Goal: Task Accomplishment & Management: Manage account settings

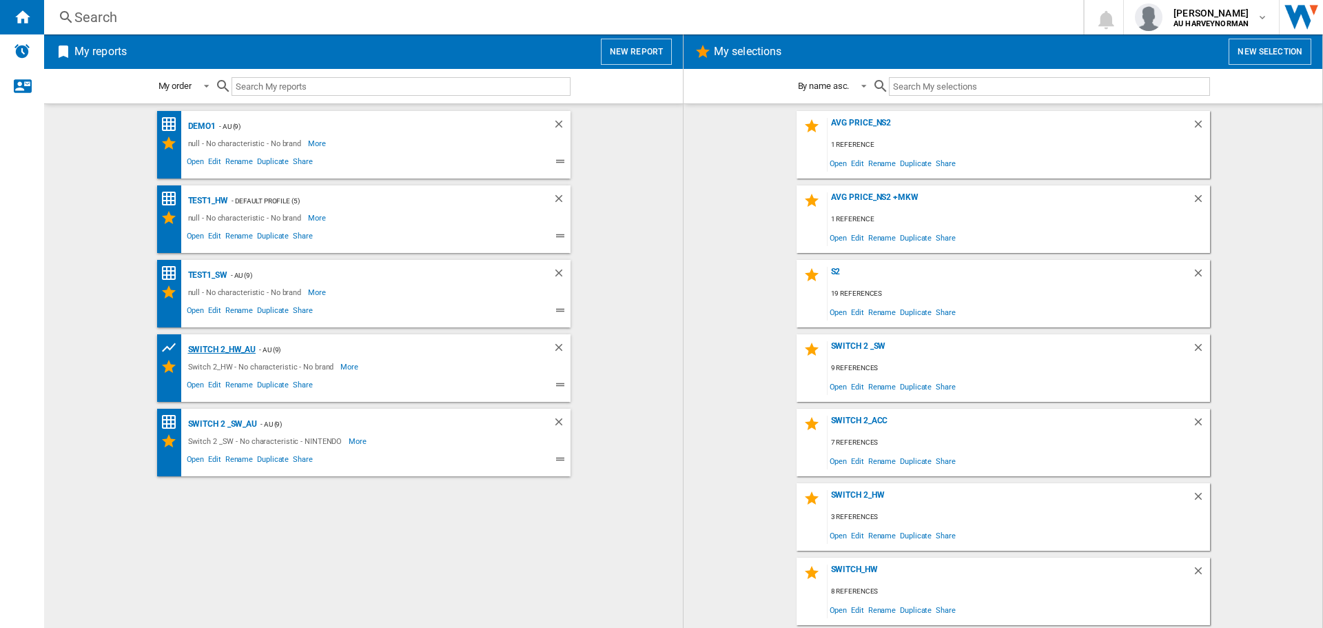
click at [203, 349] on div "Switch 2_HW_AU" at bounding box center [221, 349] width 72 height 17
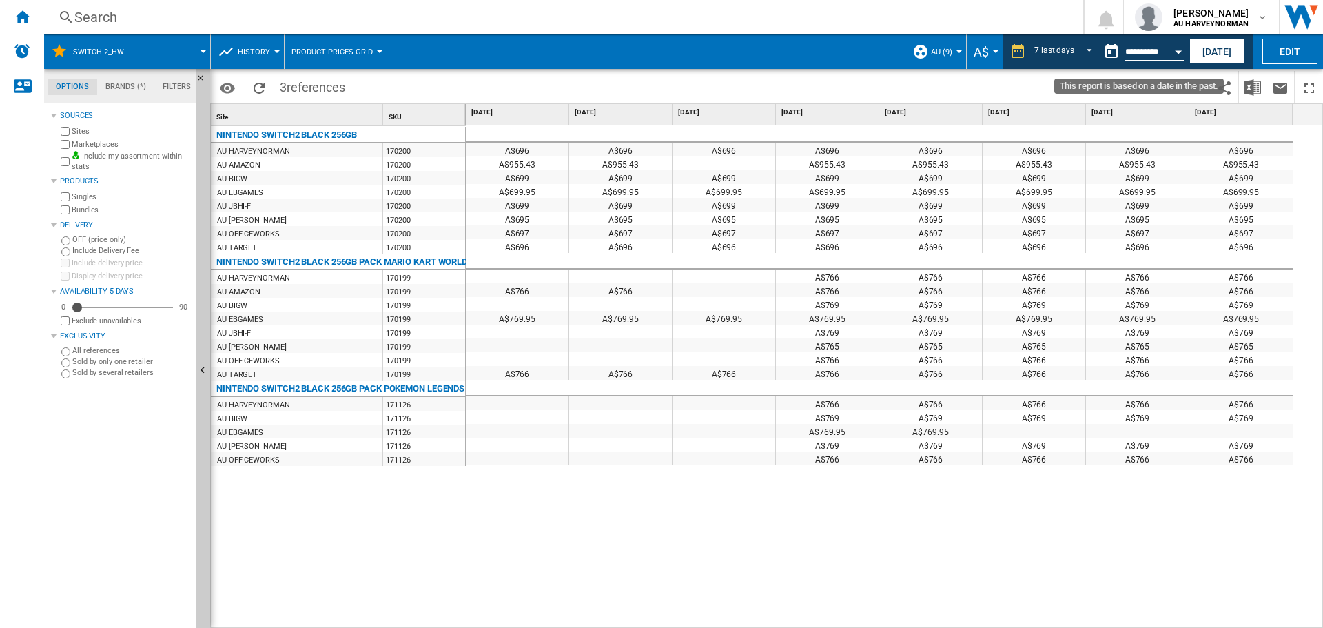
click at [1160, 48] on input "**********" at bounding box center [1154, 54] width 59 height 12
click at [1173, 49] on button "Open calendar" at bounding box center [1178, 49] width 25 height 25
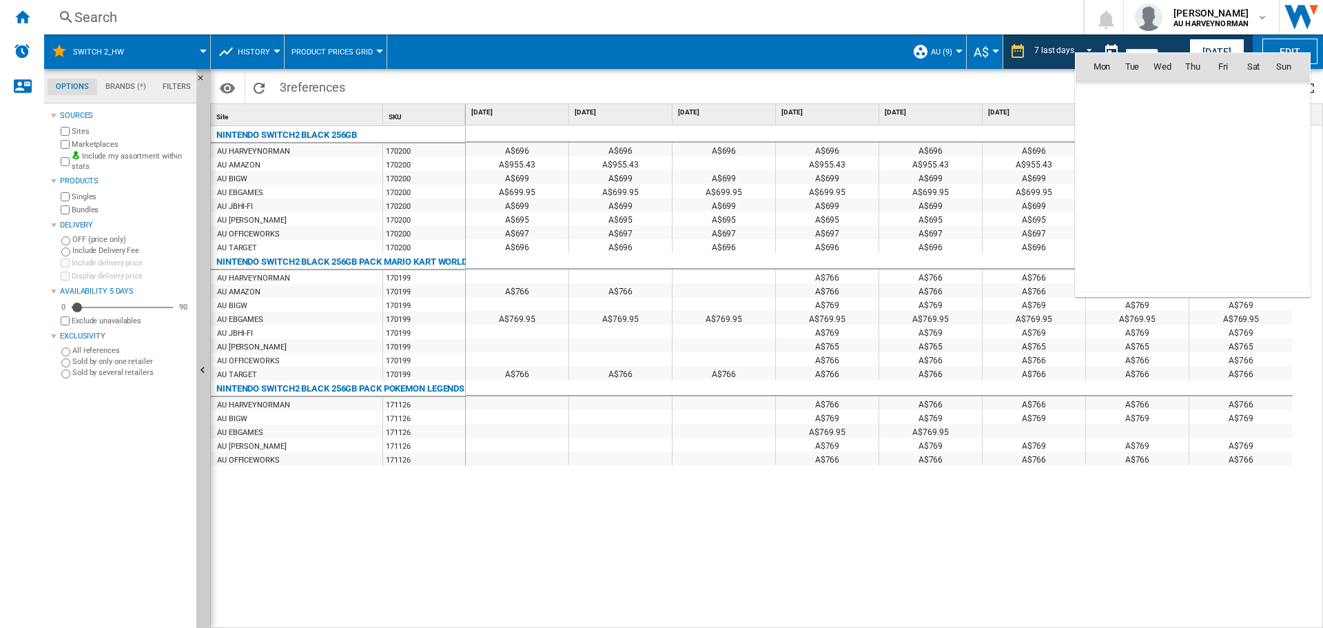
scroll to position [6574, 0]
click at [1097, 221] on span "25" at bounding box center [1101, 217] width 29 height 29
type input "**********"
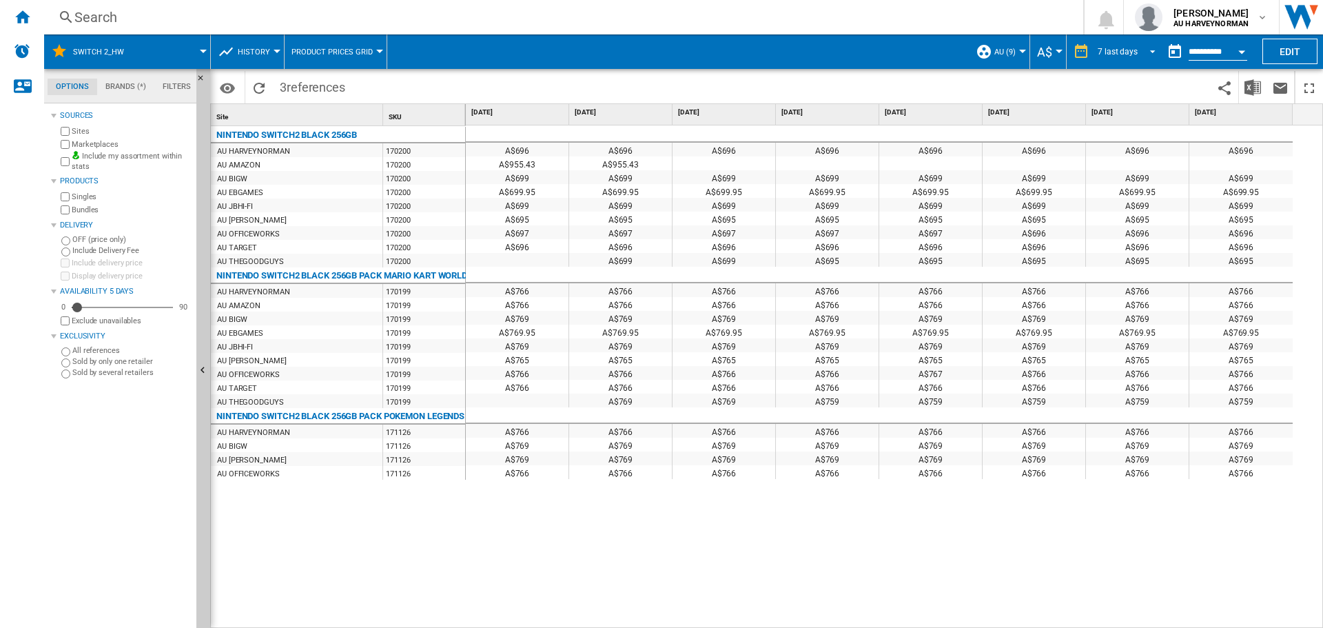
click at [1120, 53] on div "7 last days" at bounding box center [1118, 52] width 40 height 10
click at [1211, 52] on md-backdrop at bounding box center [661, 314] width 1323 height 628
click at [1239, 50] on div "Open calendar" at bounding box center [1241, 51] width 7 height 3
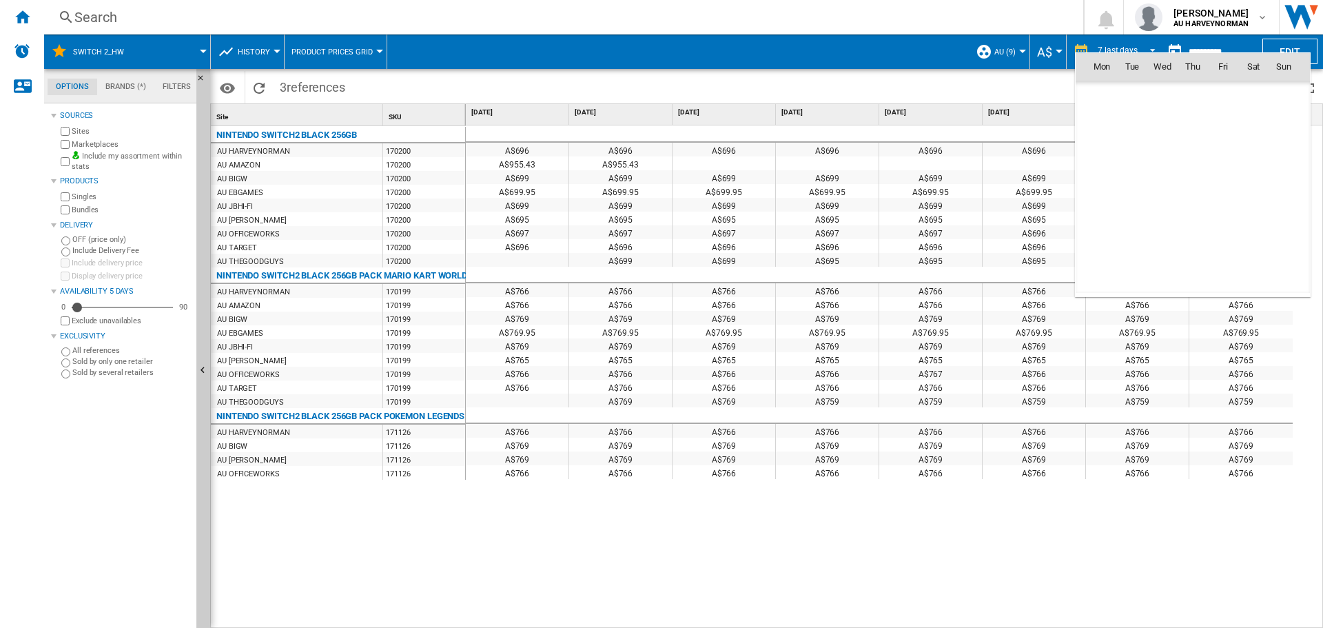
scroll to position [6574, 0]
click at [1278, 185] on span "24" at bounding box center [1284, 188] width 28 height 28
type input "**********"
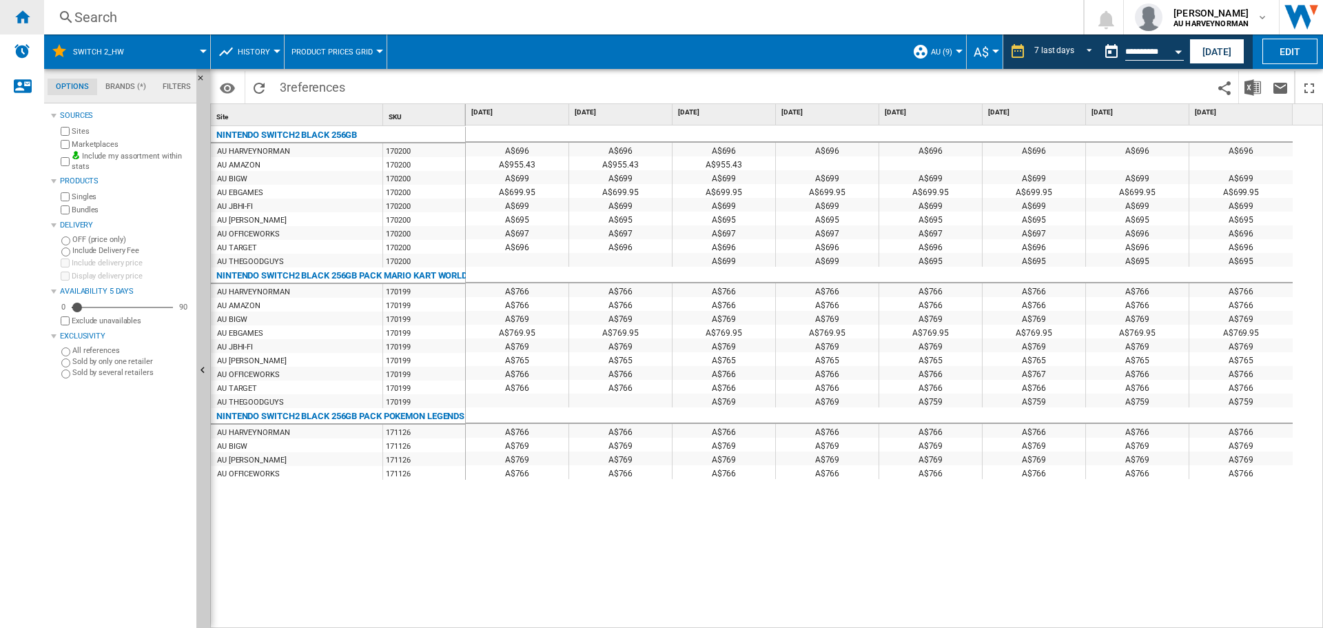
click at [15, 19] on ng-md-icon "Home" at bounding box center [22, 16] width 17 height 17
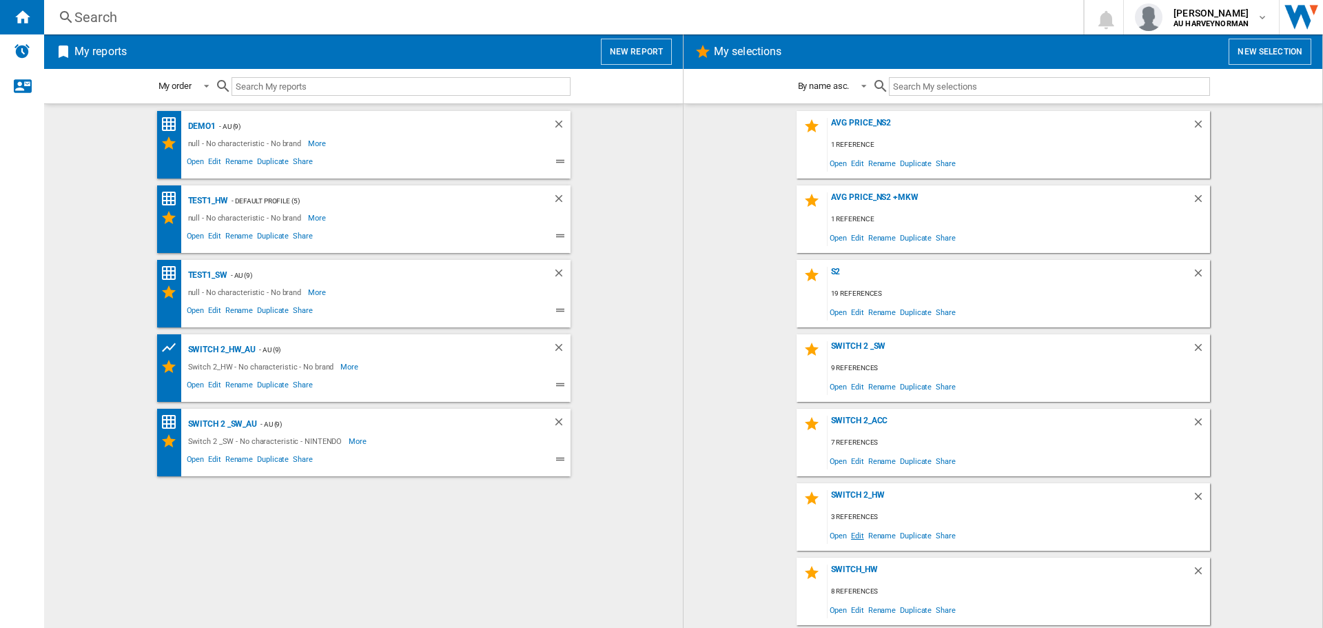
click at [854, 540] on span "Edit" at bounding box center [857, 535] width 17 height 19
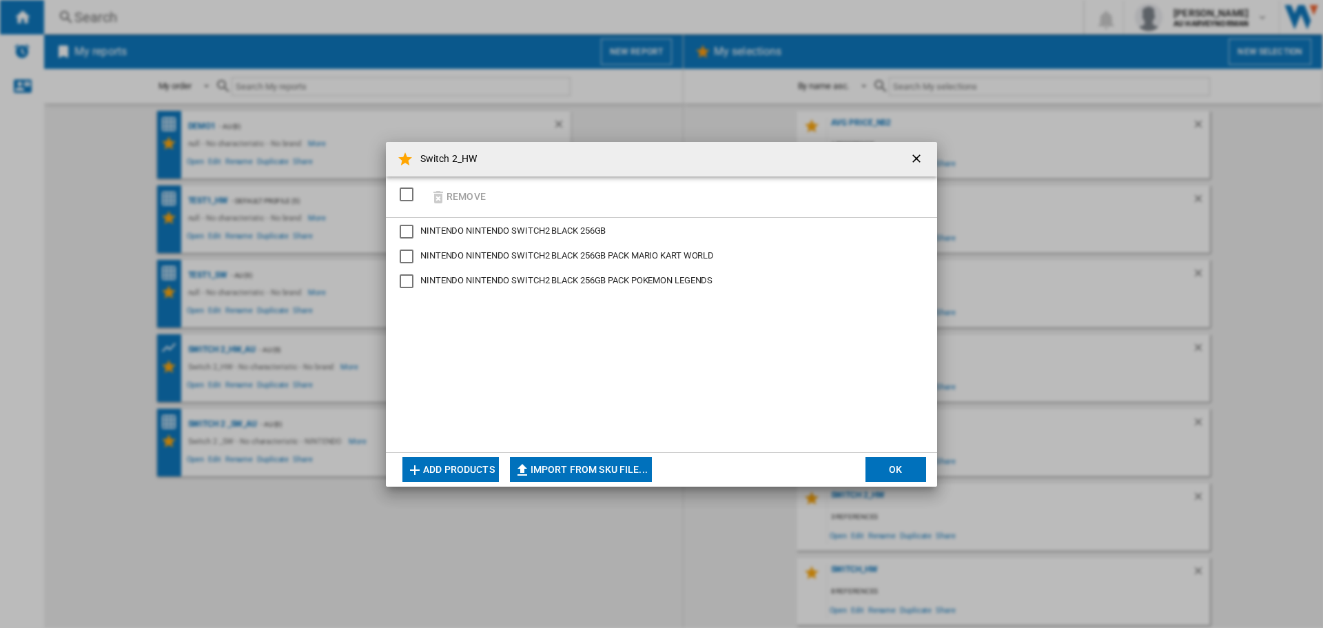
click at [451, 471] on button "Add products" at bounding box center [450, 469] width 96 height 25
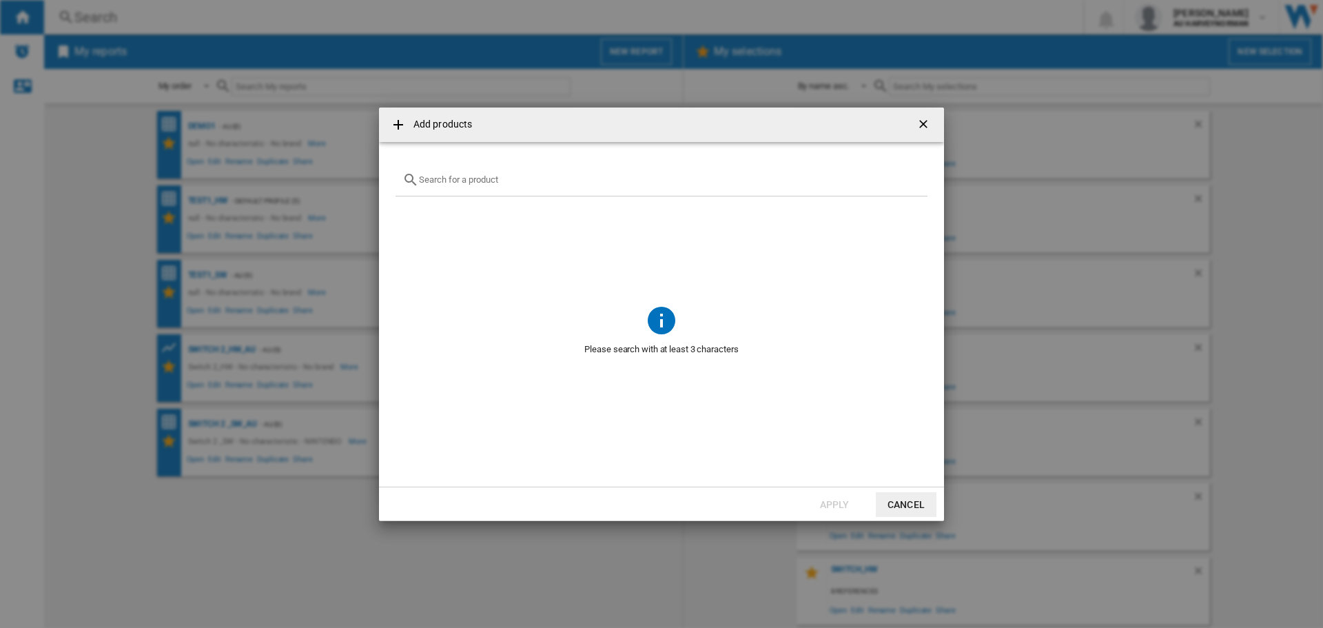
click at [482, 176] on input "text" at bounding box center [670, 179] width 502 height 10
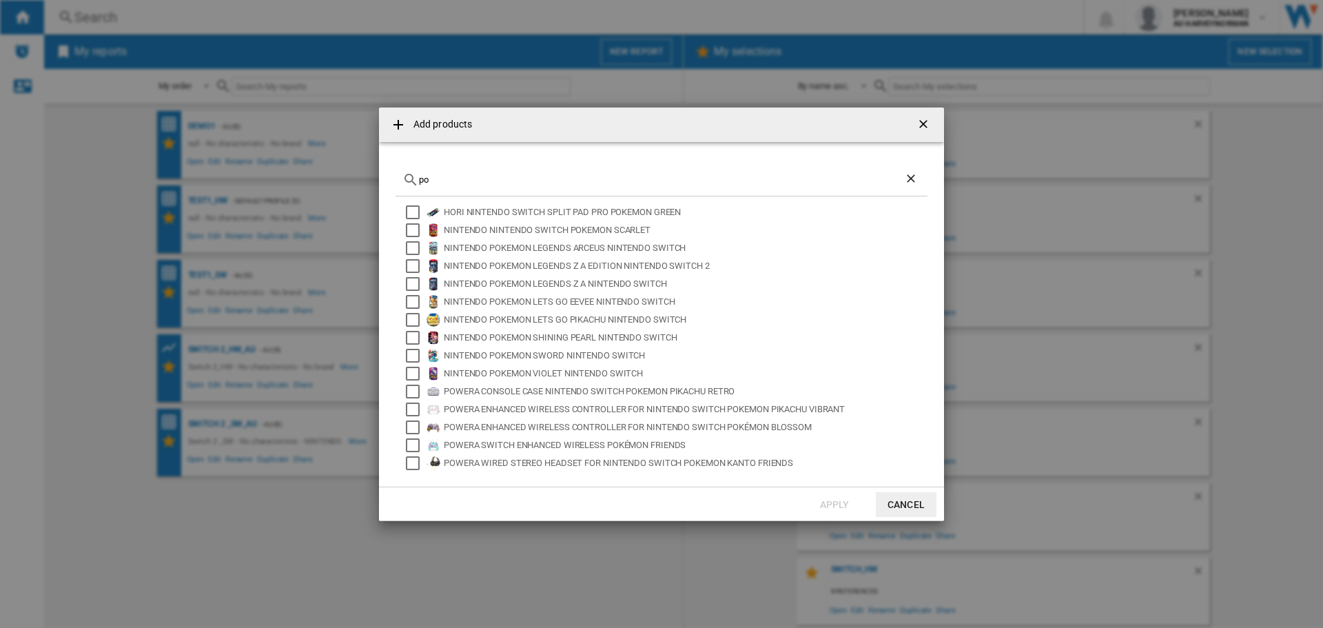
type input "p"
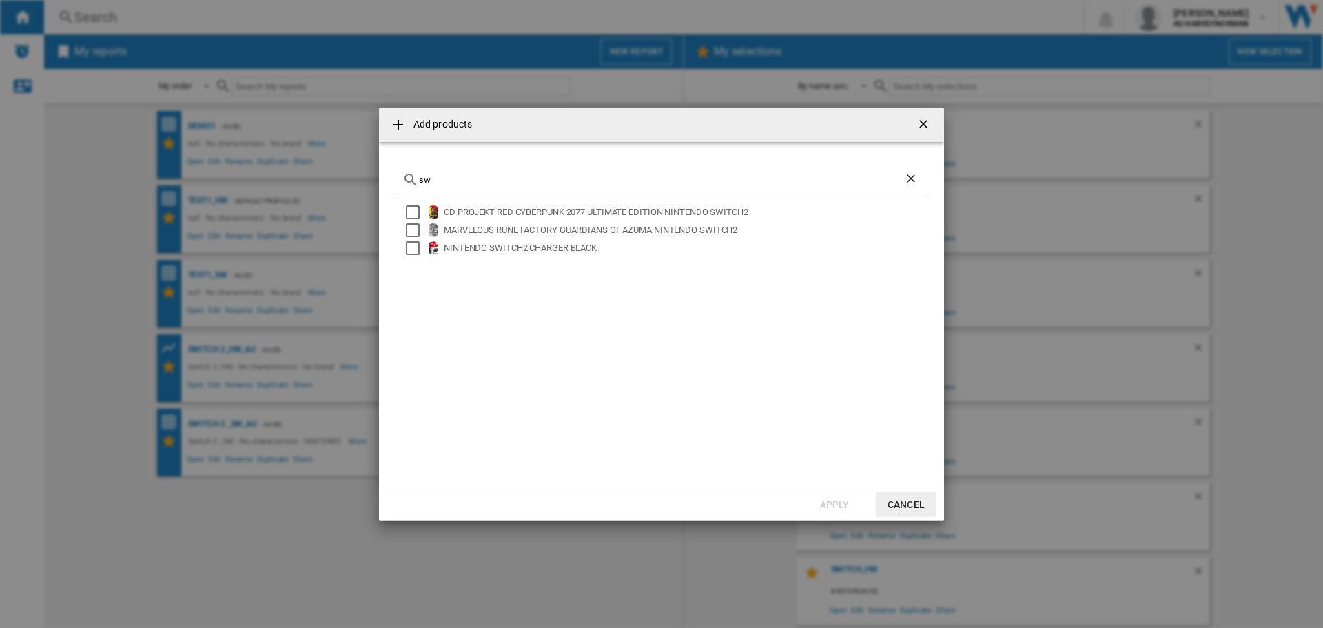
type input "s"
type input "p"
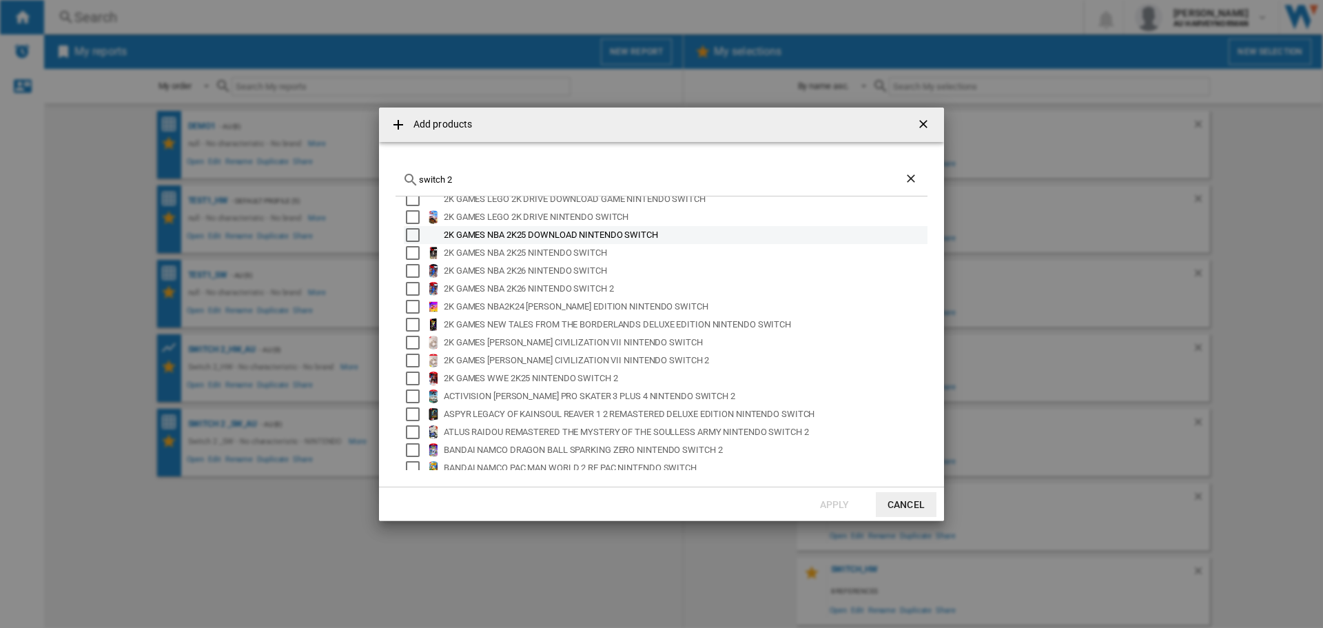
scroll to position [92, 0]
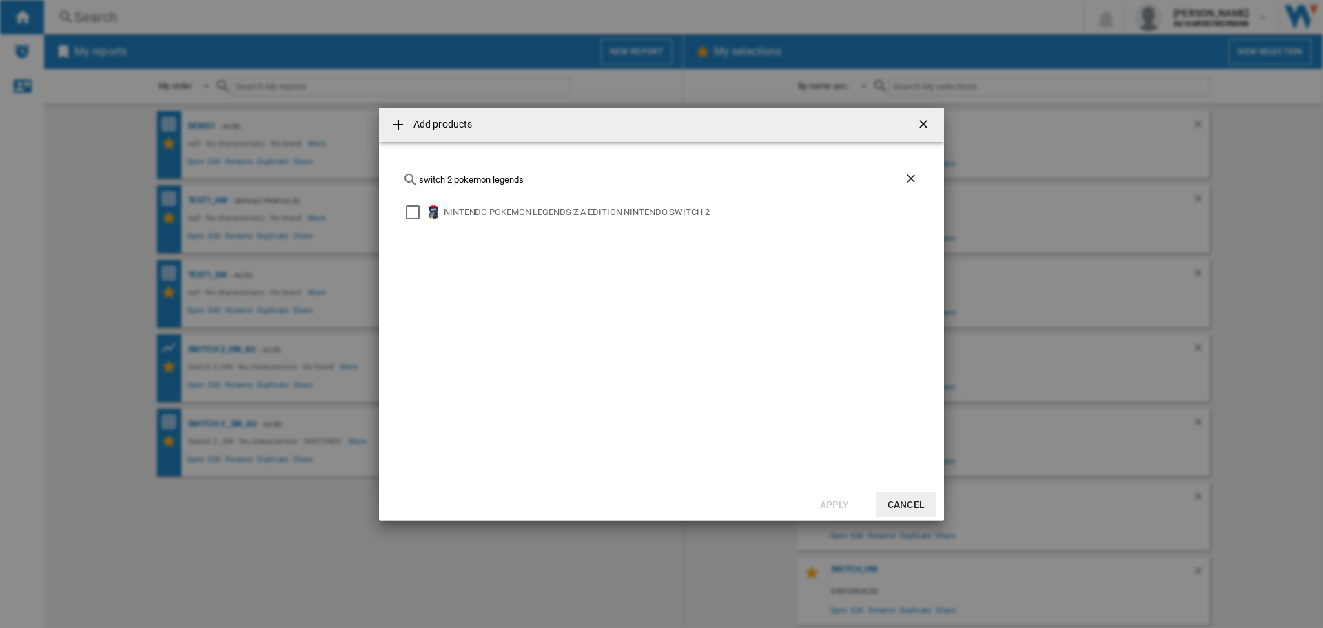
click at [449, 178] on input "switch 2 pokemon legends" at bounding box center [661, 179] width 485 height 10
type input "switch2 pokemon legends"
click at [890, 509] on button "Cancel" at bounding box center [906, 504] width 61 height 25
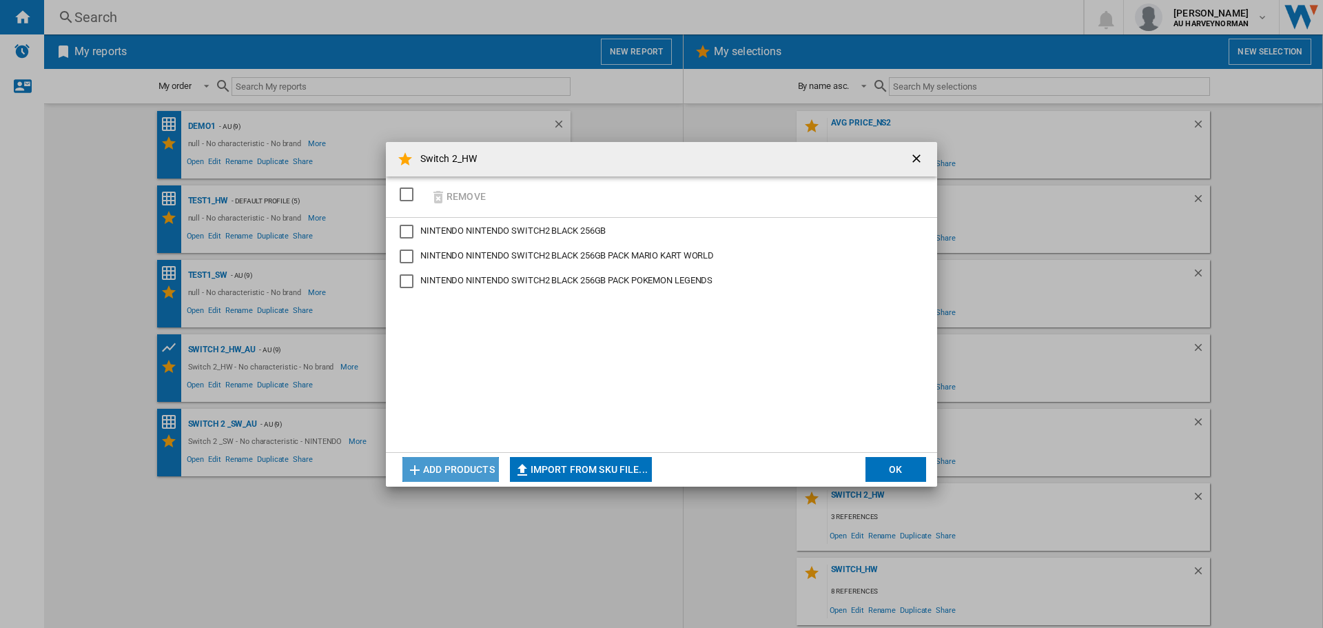
click at [432, 473] on button "Add products" at bounding box center [450, 469] width 96 height 25
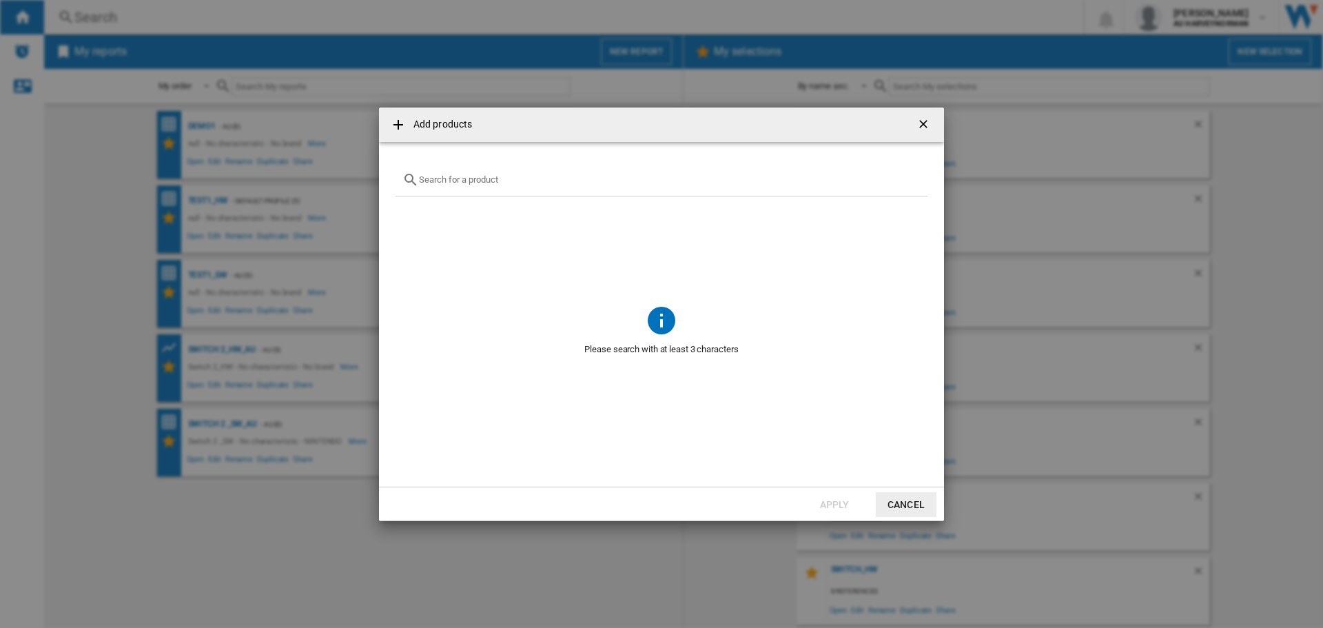
click at [435, 185] on div "Add products ..." at bounding box center [662, 180] width 532 height 32
click at [429, 183] on input "Add products ..." at bounding box center [670, 179] width 502 height 10
type input "2"
click at [901, 502] on button "Cancel" at bounding box center [906, 504] width 61 height 25
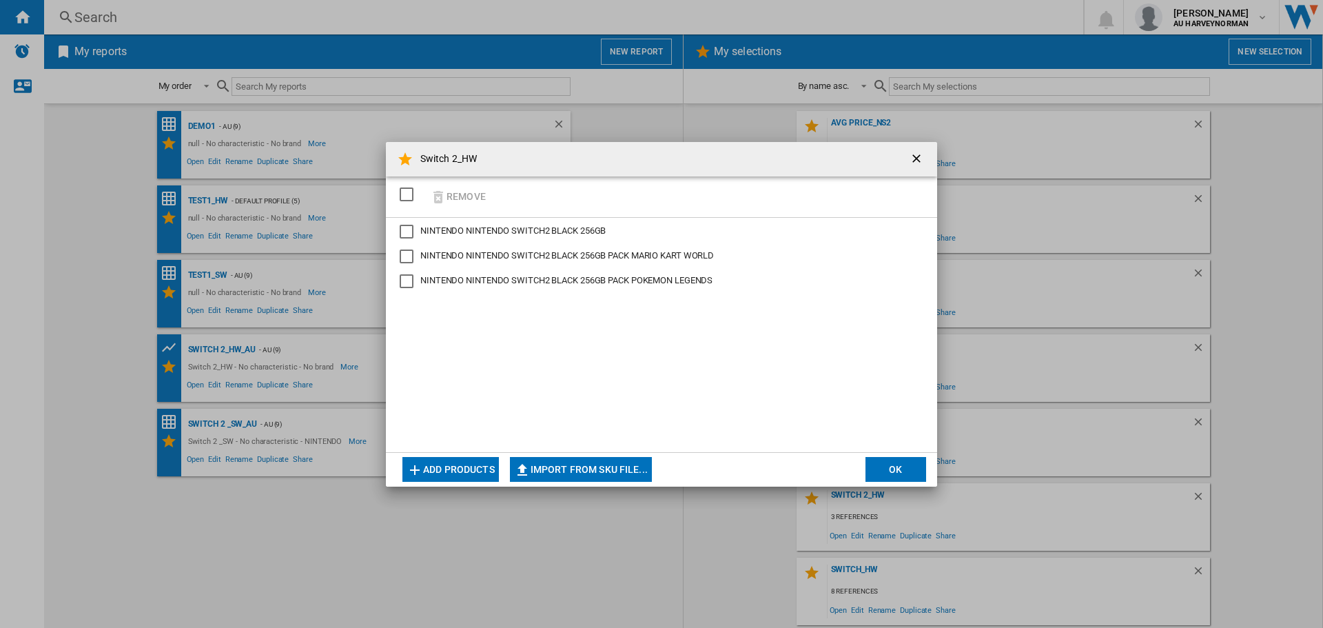
click at [890, 475] on button "OK" at bounding box center [896, 469] width 61 height 25
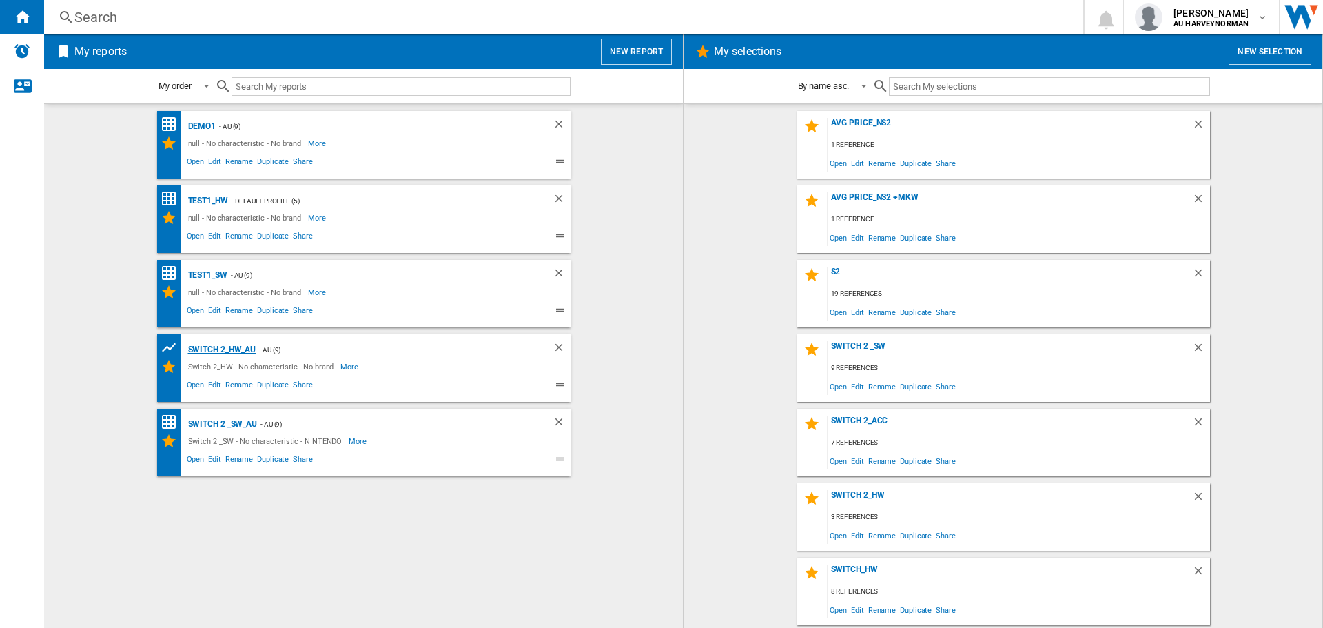
click at [221, 349] on div "Switch 2_HW_AU" at bounding box center [221, 349] width 72 height 17
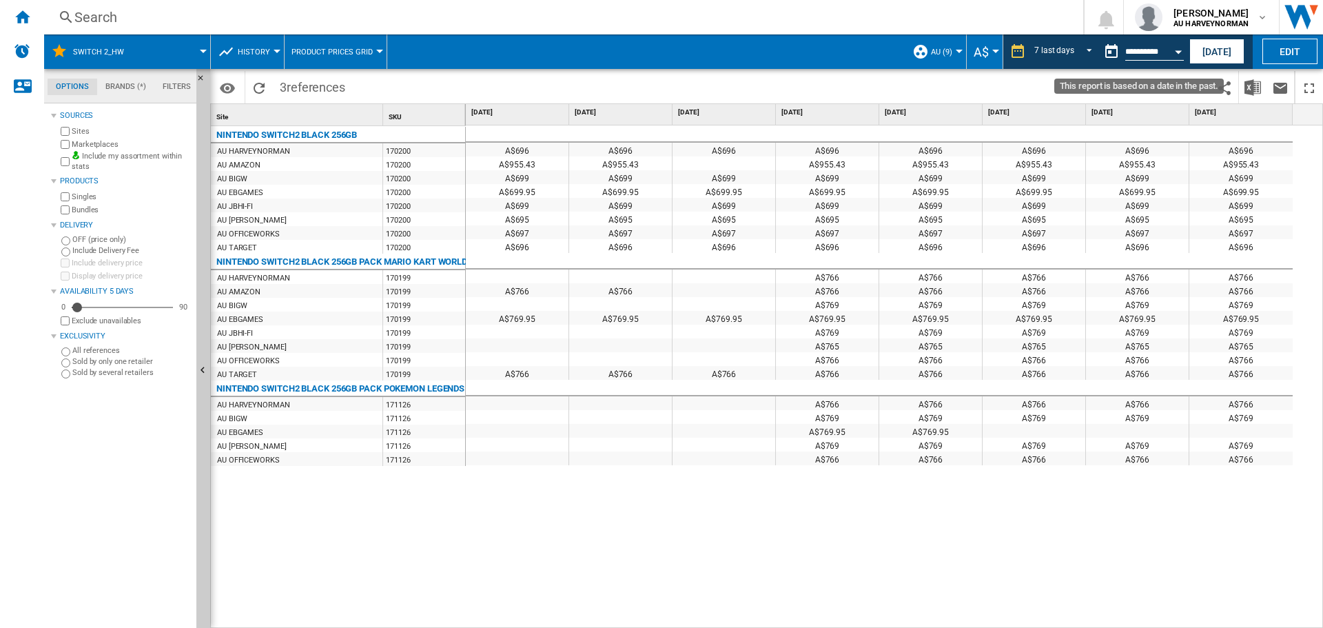
click at [1182, 51] on div "Open calendar" at bounding box center [1178, 51] width 7 height 3
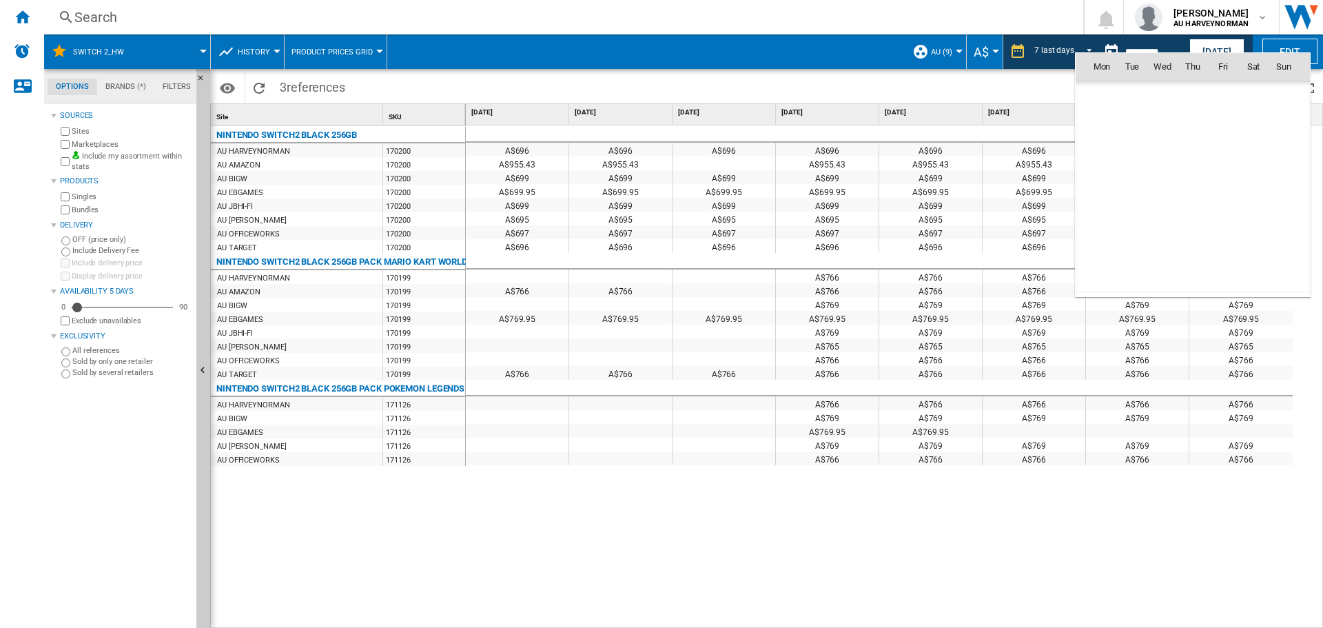
scroll to position [6574, 0]
click at [1103, 216] on span "25" at bounding box center [1101, 217] width 29 height 29
type input "**********"
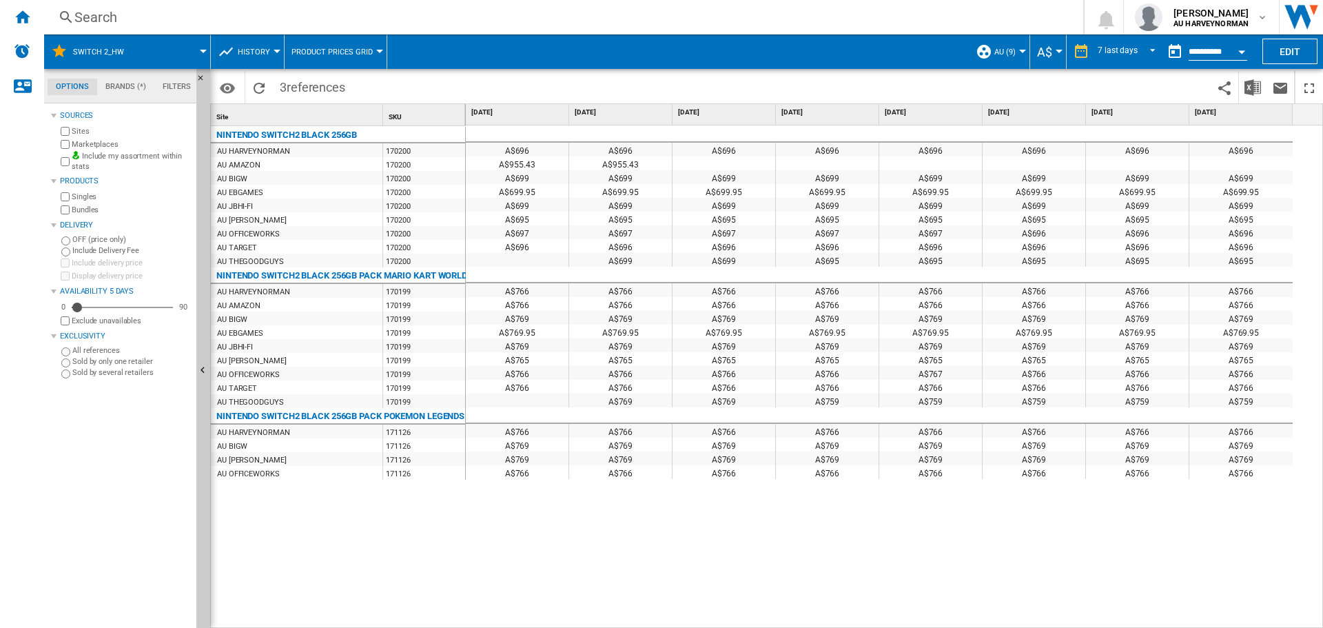
click at [266, 54] on span "History" at bounding box center [254, 52] width 32 height 9
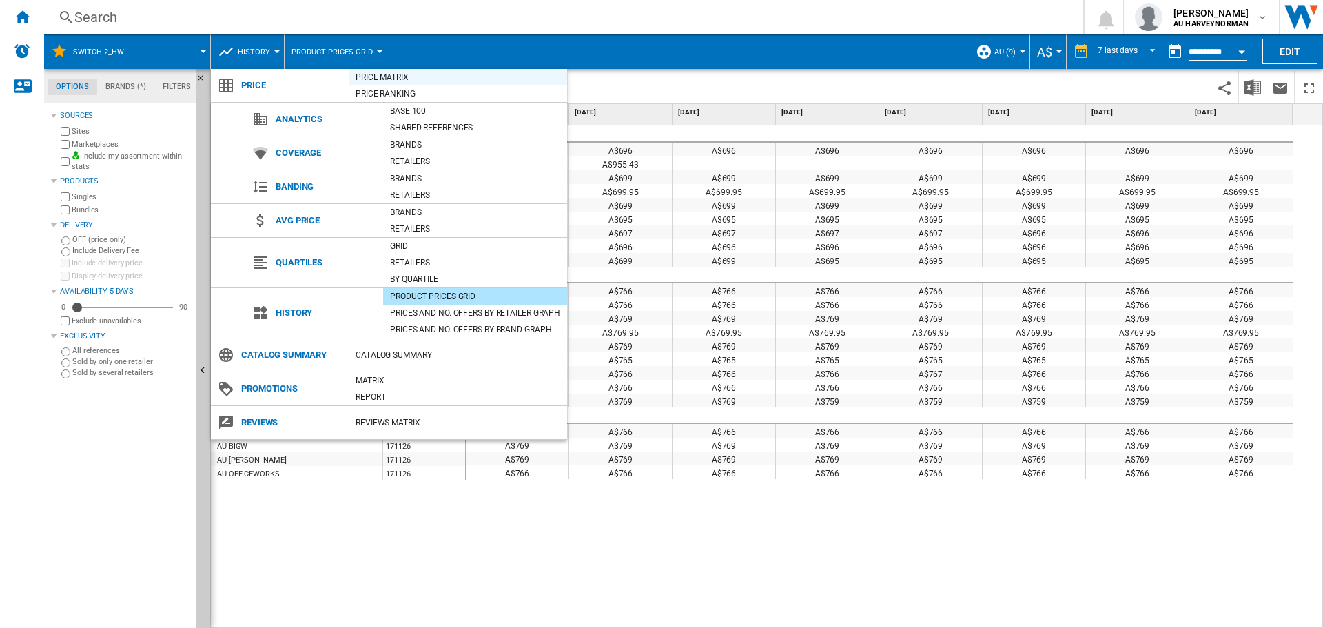
click at [371, 76] on div "Price Matrix" at bounding box center [458, 77] width 218 height 14
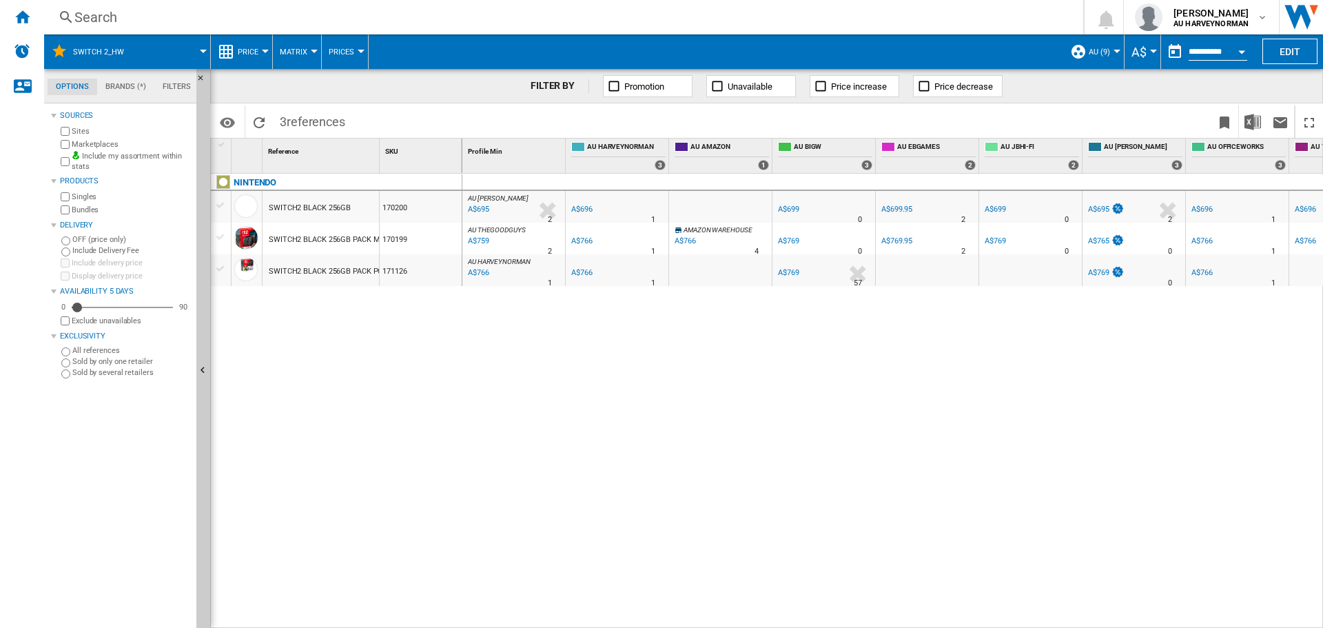
scroll to position [0, 172]
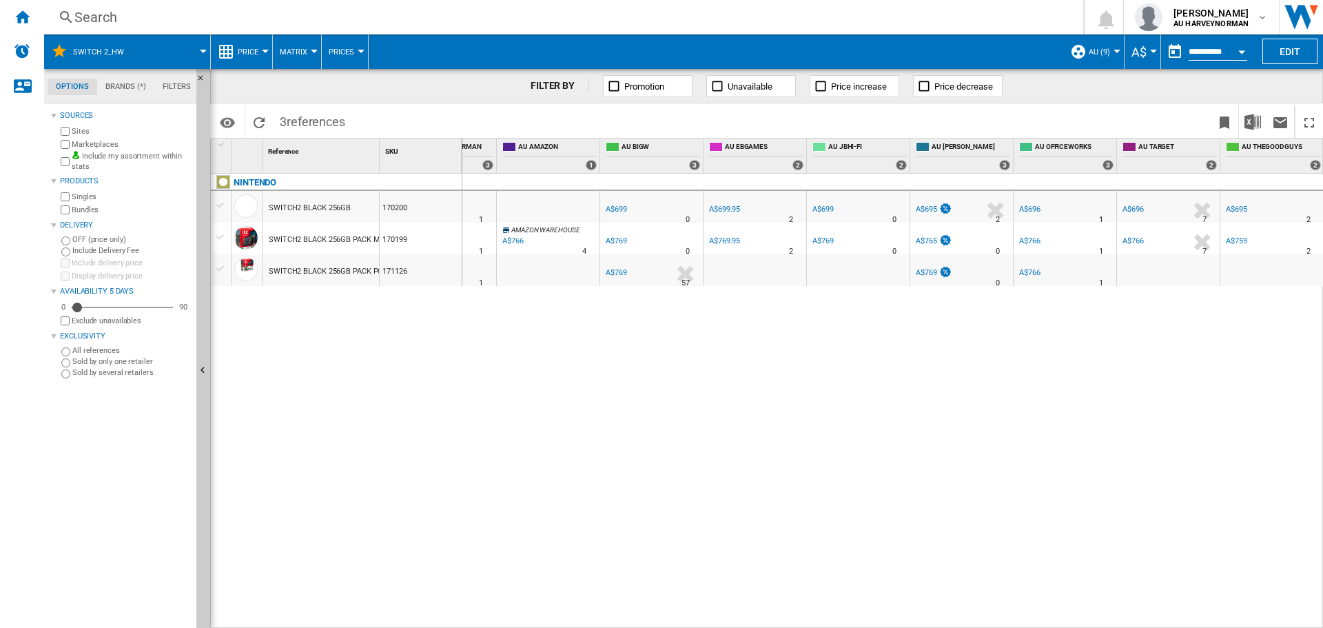
click at [1226, 50] on input "**********" at bounding box center [1218, 54] width 59 height 12
click at [1239, 54] on button "Open calendar" at bounding box center [1241, 49] width 25 height 25
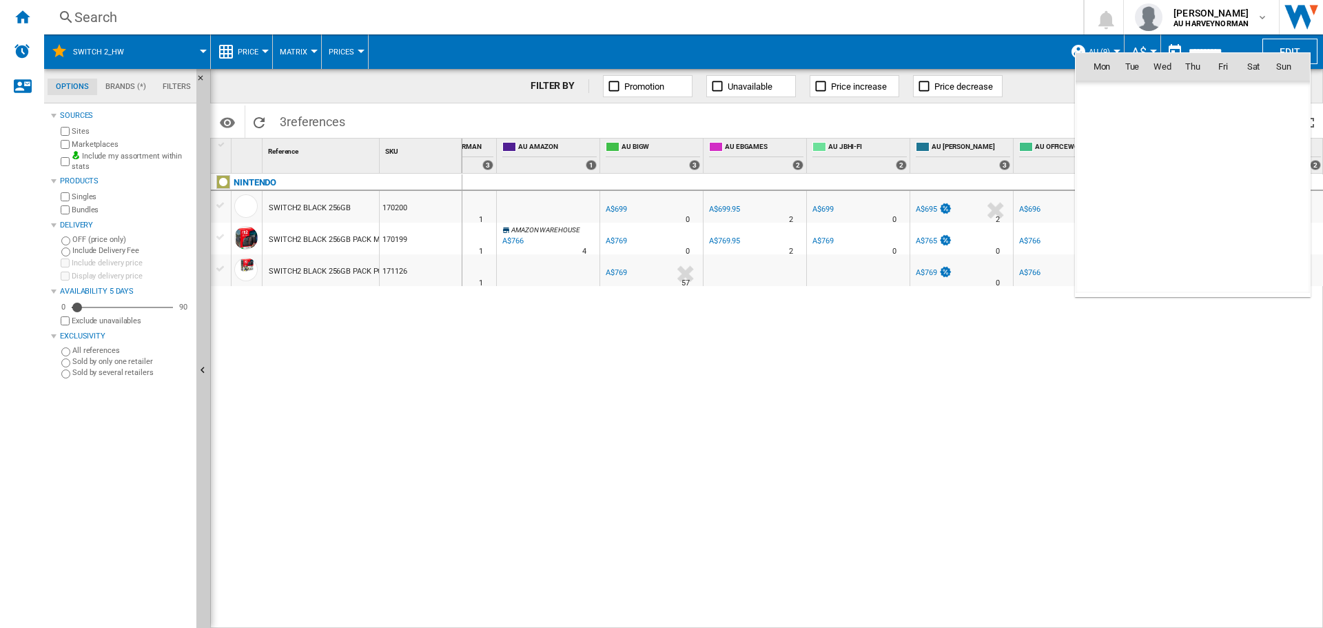
scroll to position [6574, 0]
click at [1277, 189] on span "24" at bounding box center [1284, 188] width 28 height 28
type input "**********"
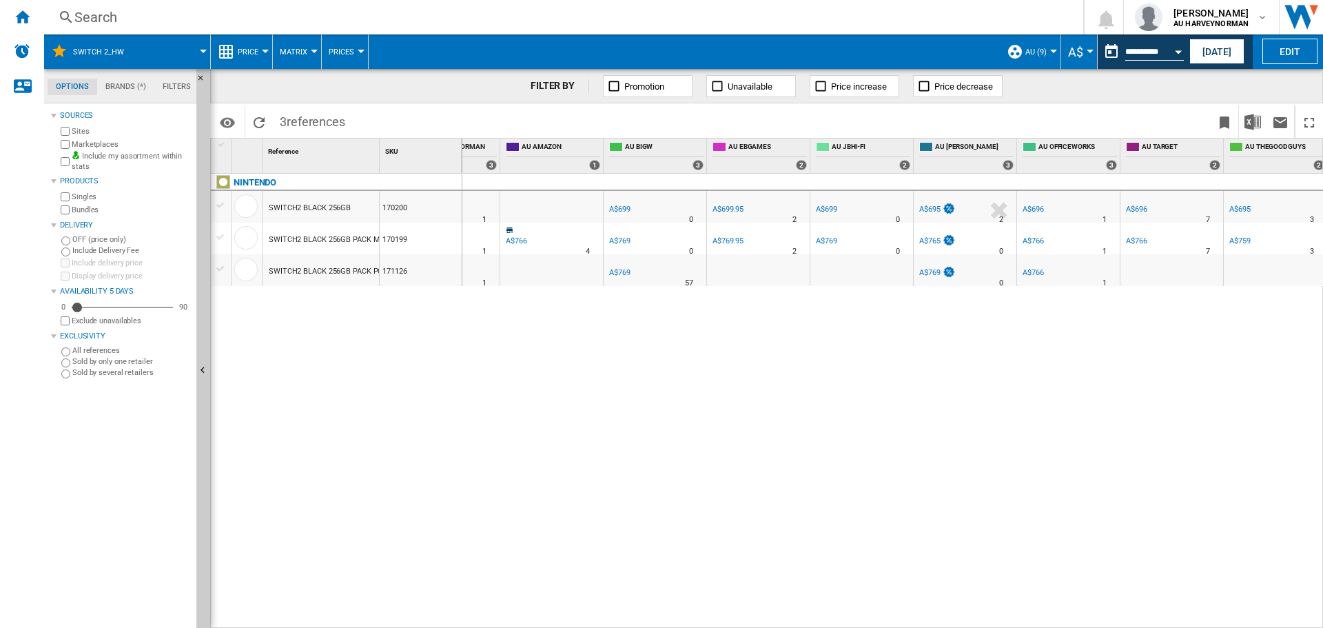
scroll to position [0, 172]
click at [263, 49] on button "Price" at bounding box center [252, 51] width 28 height 34
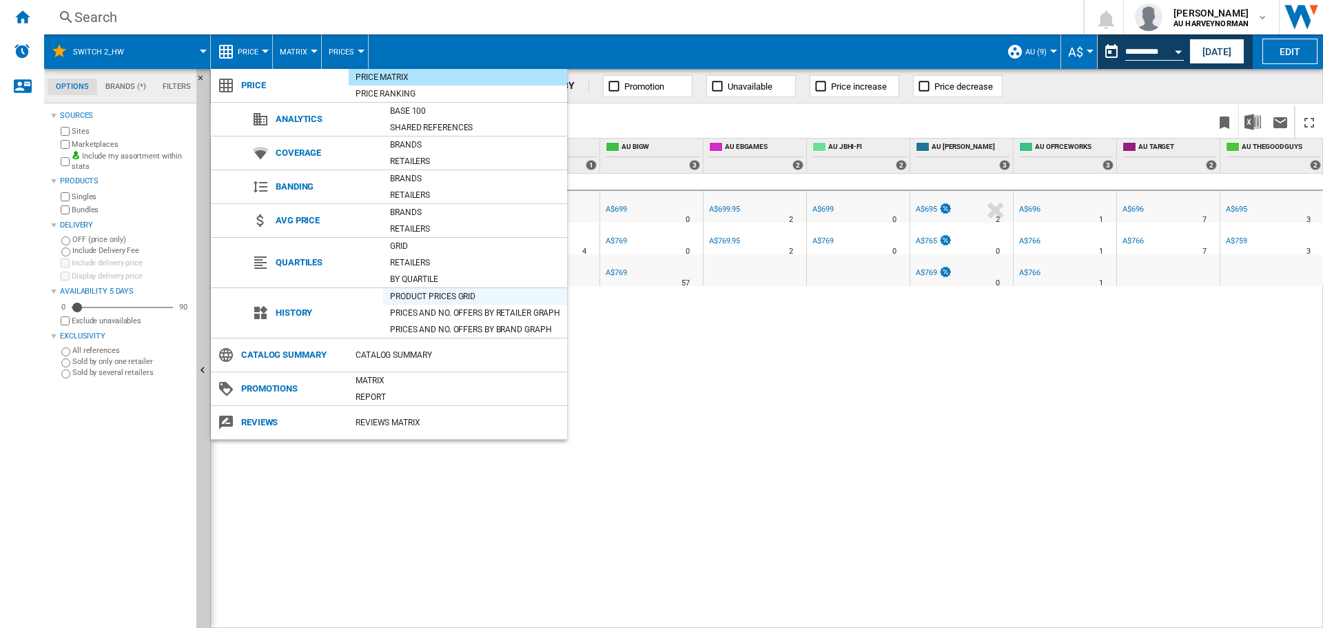
click at [431, 293] on div "Product prices grid" at bounding box center [475, 296] width 184 height 14
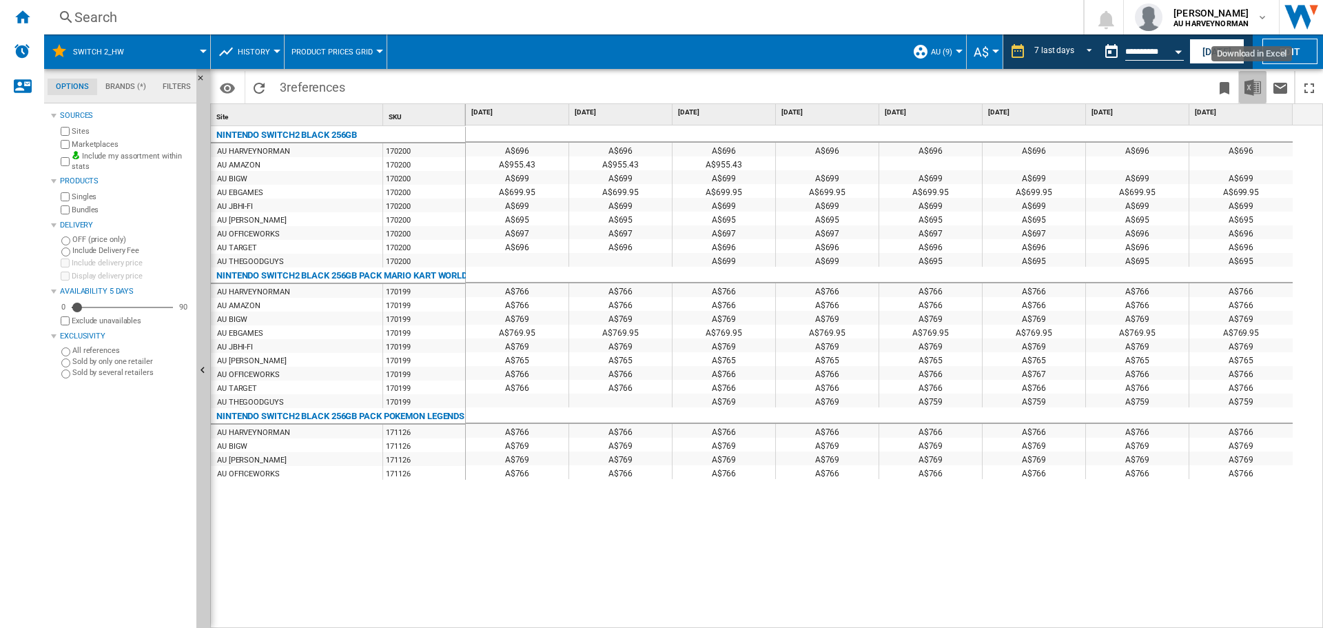
click at [1250, 88] on img "Download in Excel" at bounding box center [1253, 87] width 17 height 17
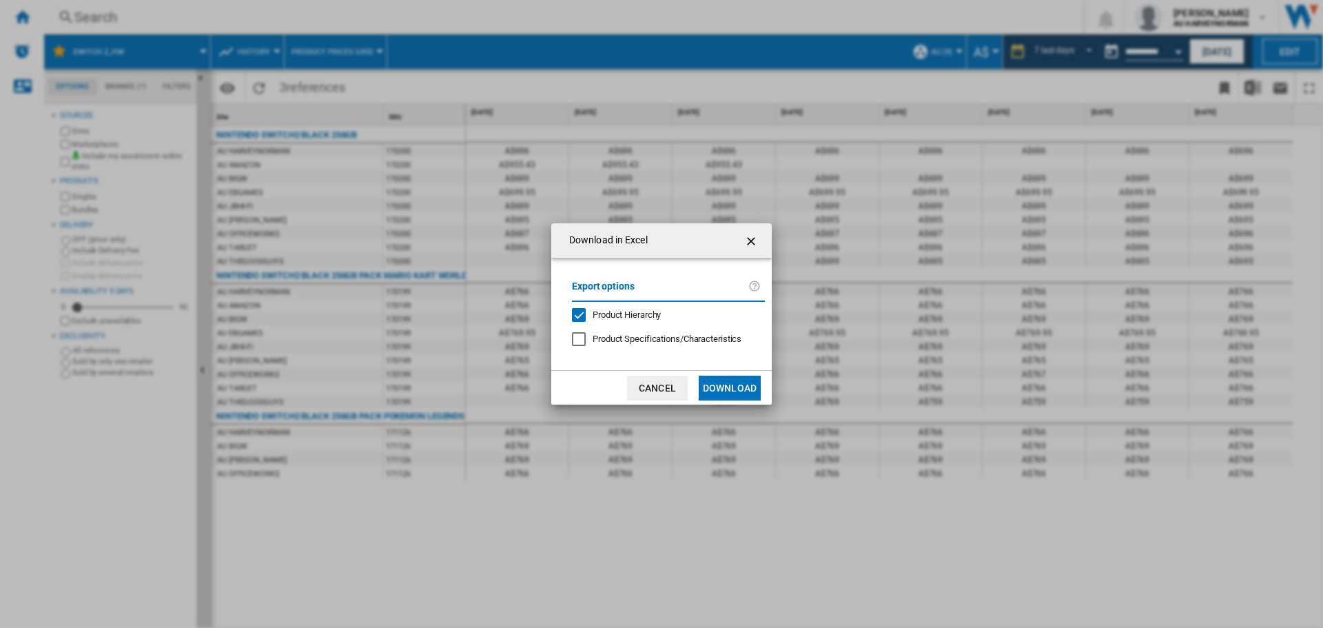
click at [666, 340] on span "Product Specifications/Characteristics" at bounding box center [667, 339] width 149 height 10
click at [728, 382] on button "Download" at bounding box center [730, 388] width 62 height 25
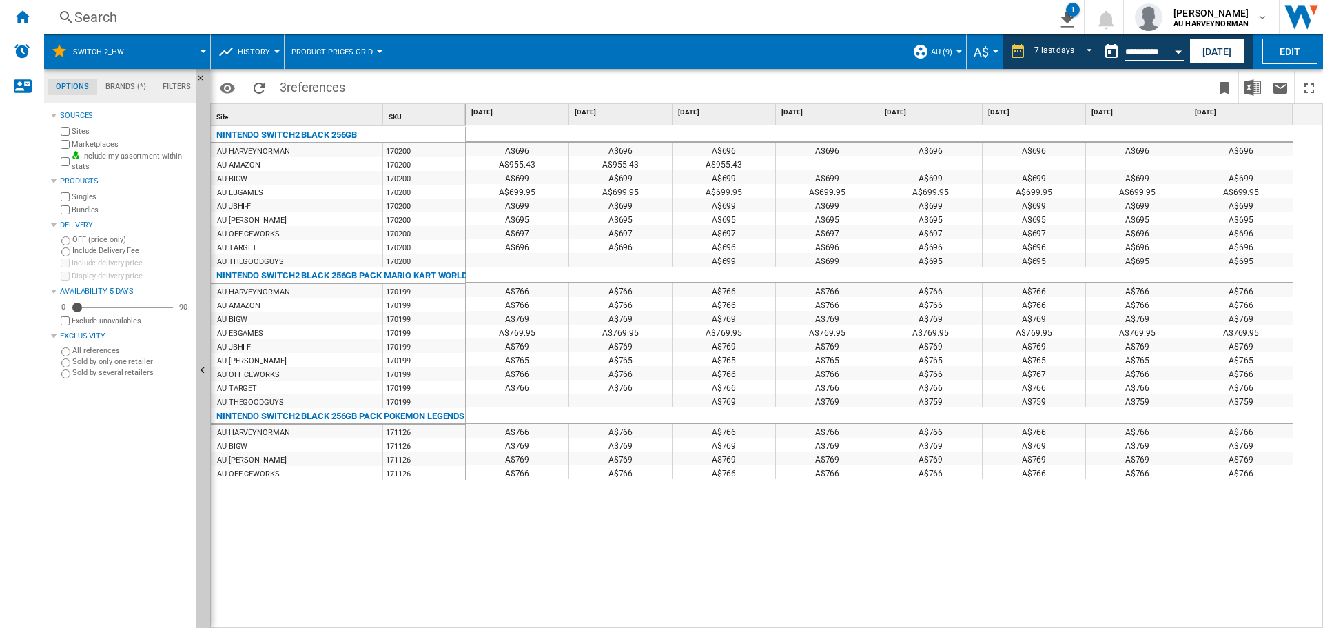
drag, startPoint x: 26, startPoint y: 16, endPoint x: 591, endPoint y: 34, distance: 565.4
click at [26, 16] on ng-md-icon "Home" at bounding box center [22, 16] width 17 height 17
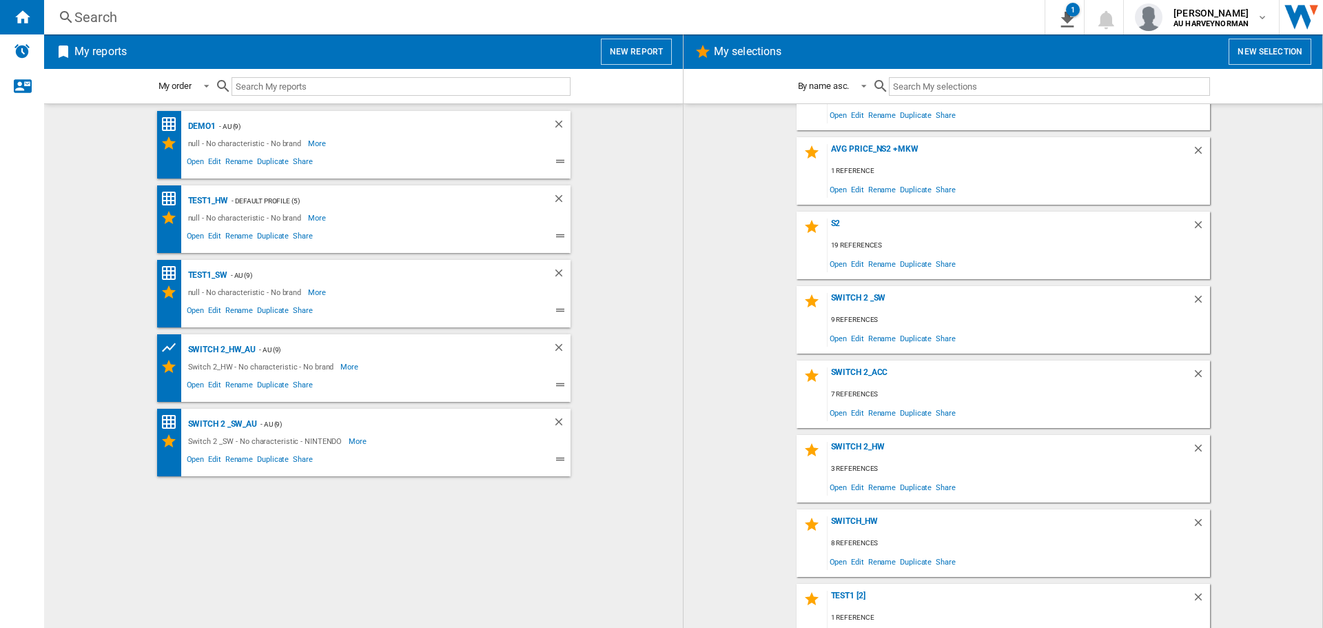
scroll to position [221, 0]
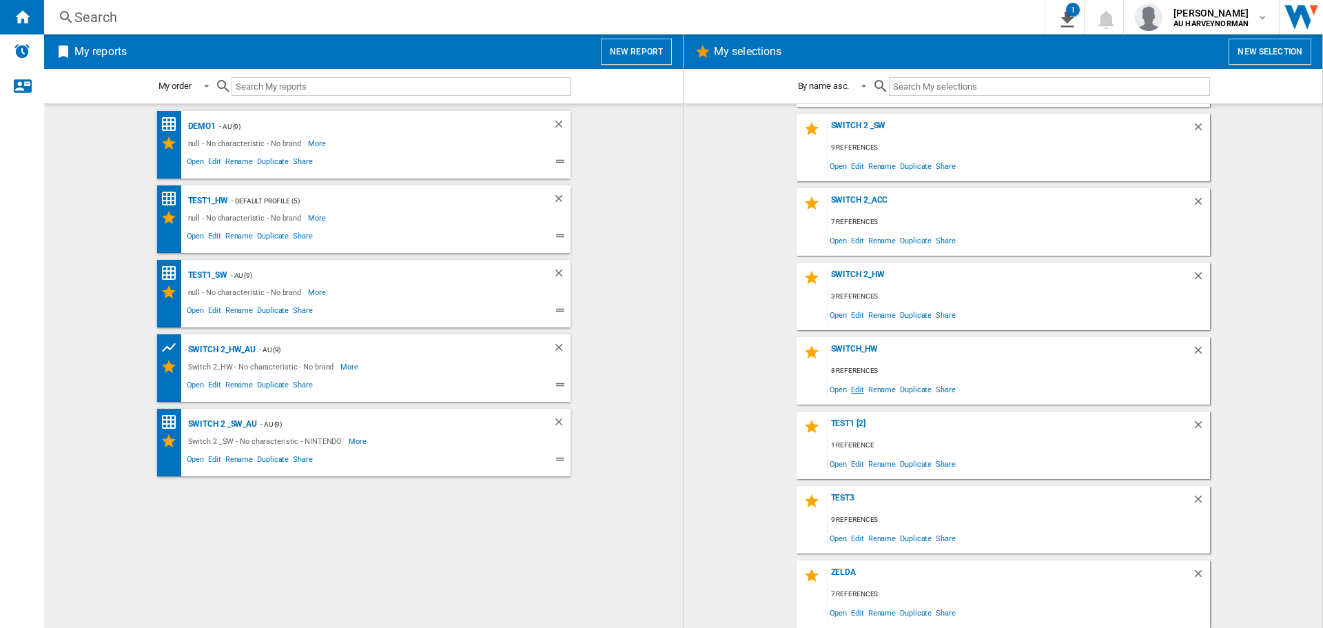
click at [851, 387] on span "Edit" at bounding box center [857, 389] width 17 height 19
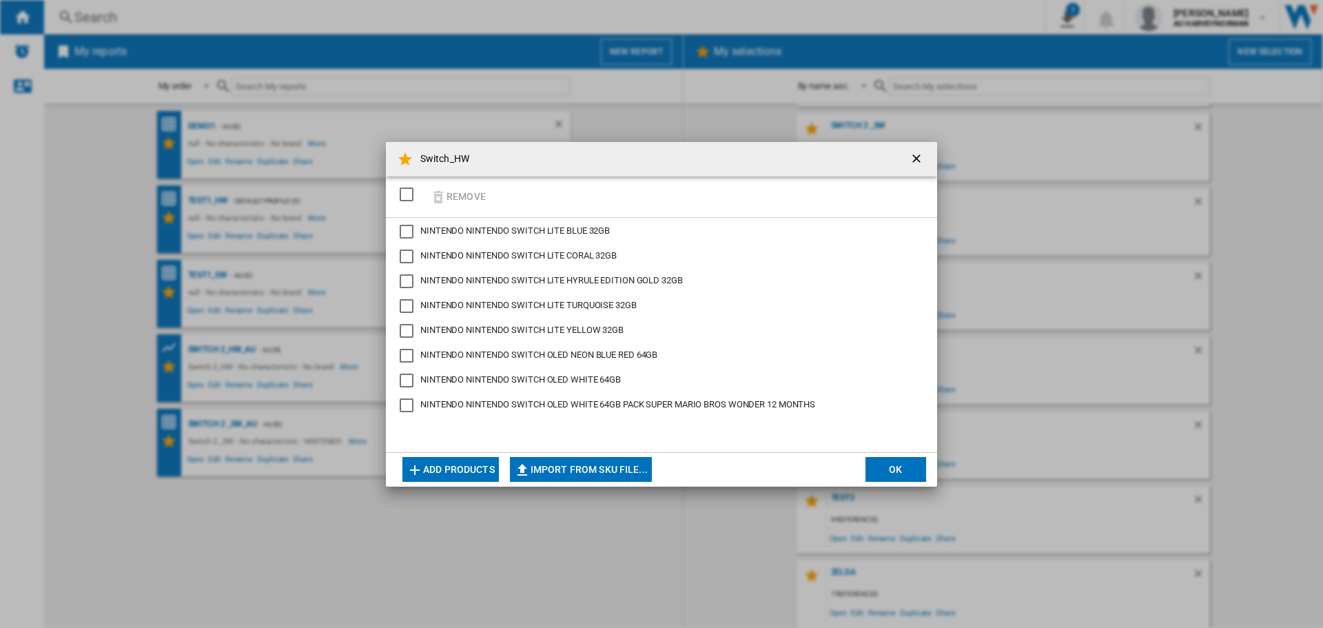
click at [474, 472] on button "Add products" at bounding box center [450, 469] width 96 height 25
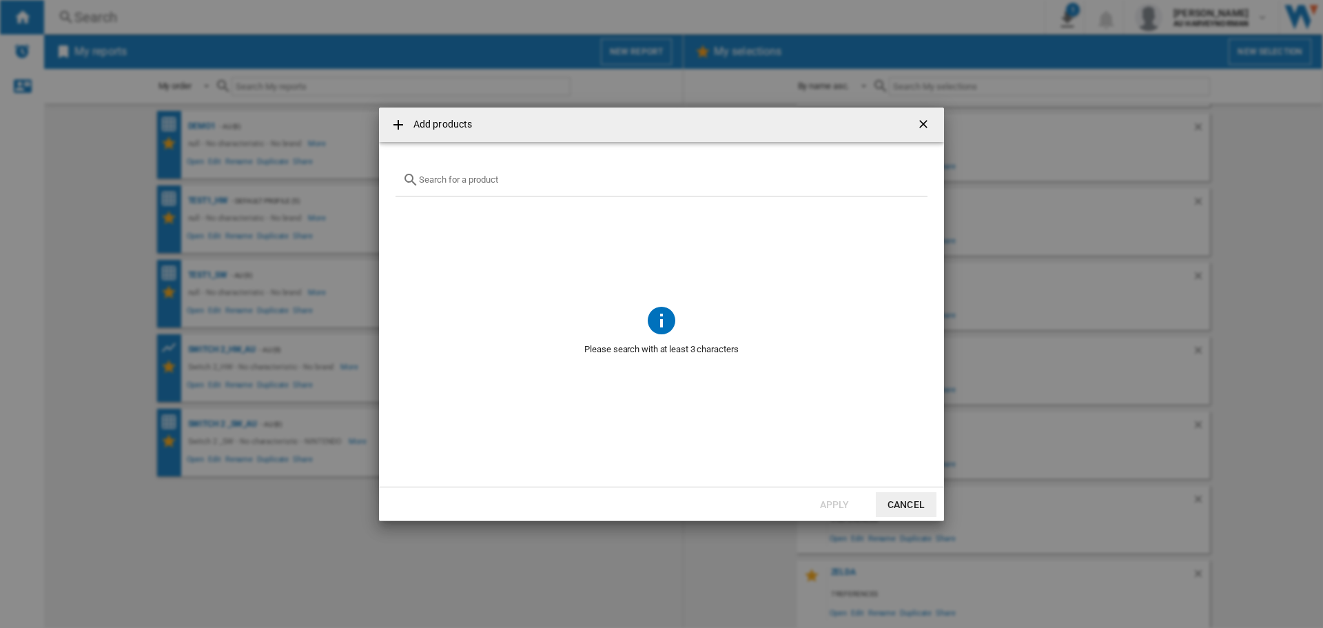
click at [488, 186] on div "Add products ..." at bounding box center [662, 180] width 532 height 32
click at [450, 178] on input "Add products ..." at bounding box center [670, 179] width 502 height 10
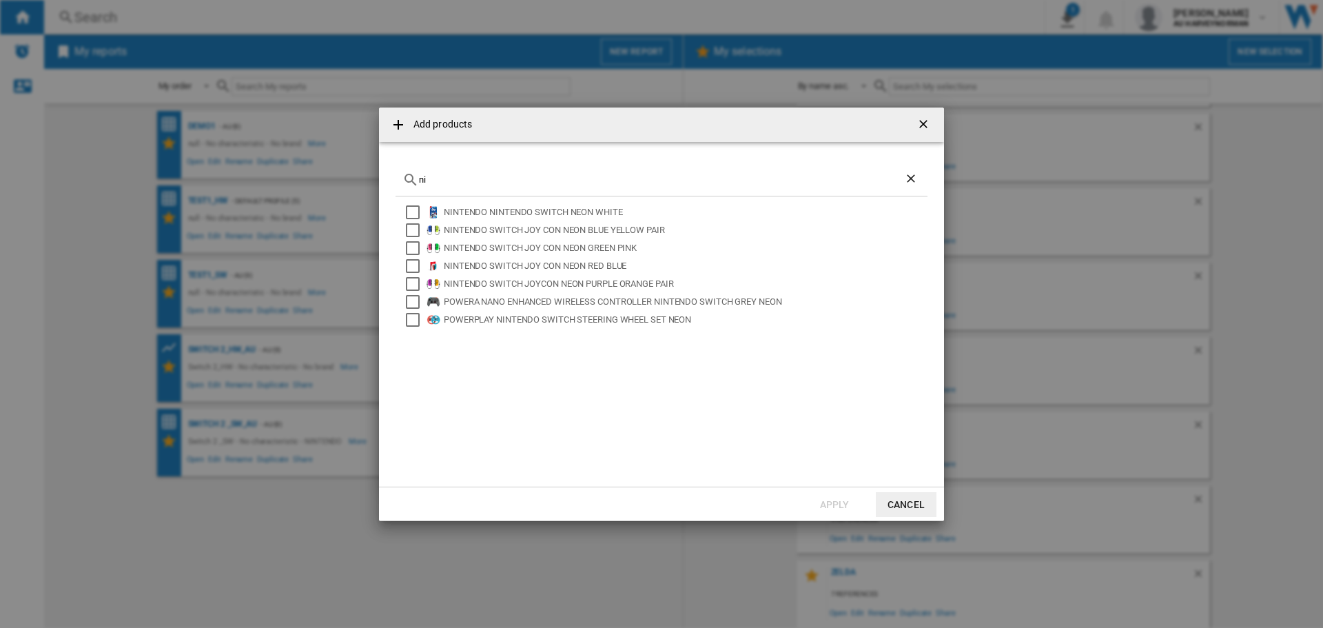
type input "n"
type input "s"
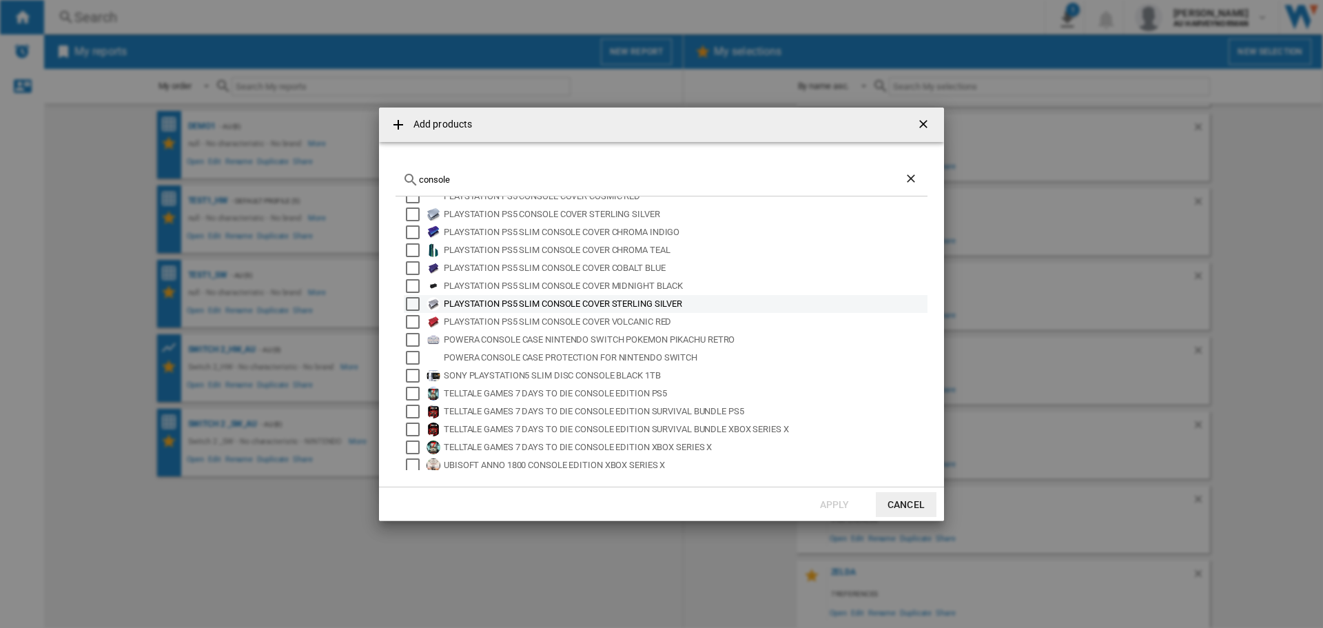
scroll to position [92, 0]
type input "console"
click at [886, 507] on button "Cancel" at bounding box center [906, 504] width 61 height 25
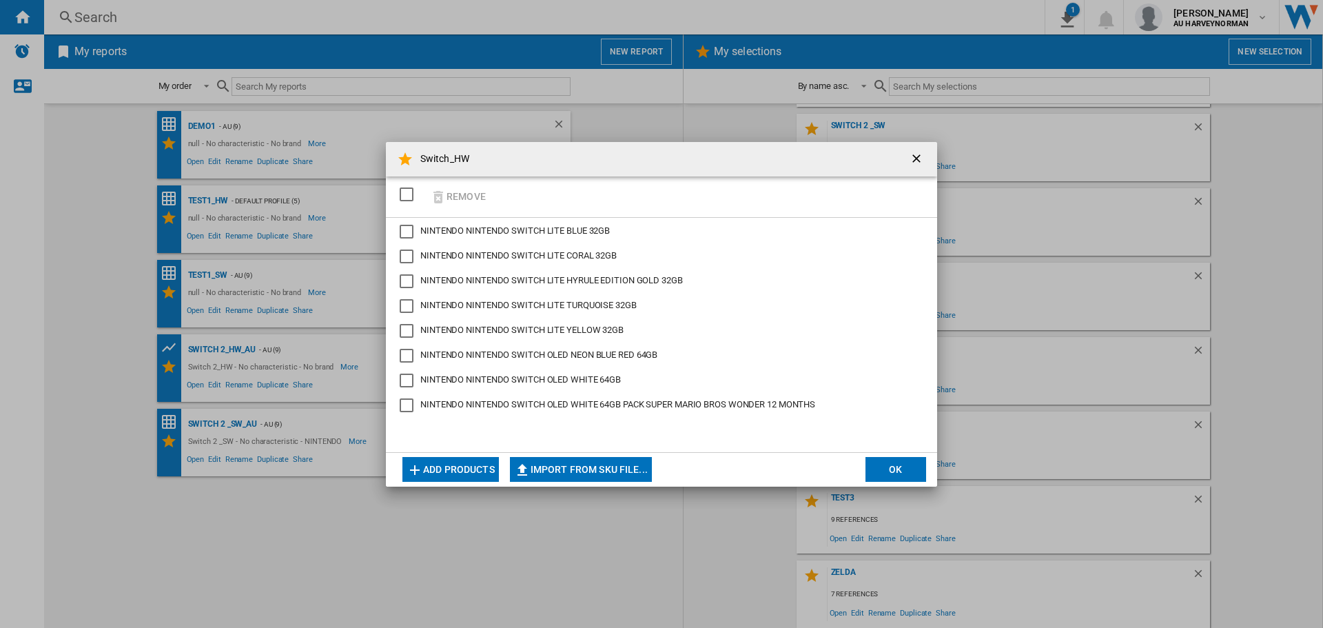
click at [908, 464] on button "OK" at bounding box center [896, 469] width 61 height 25
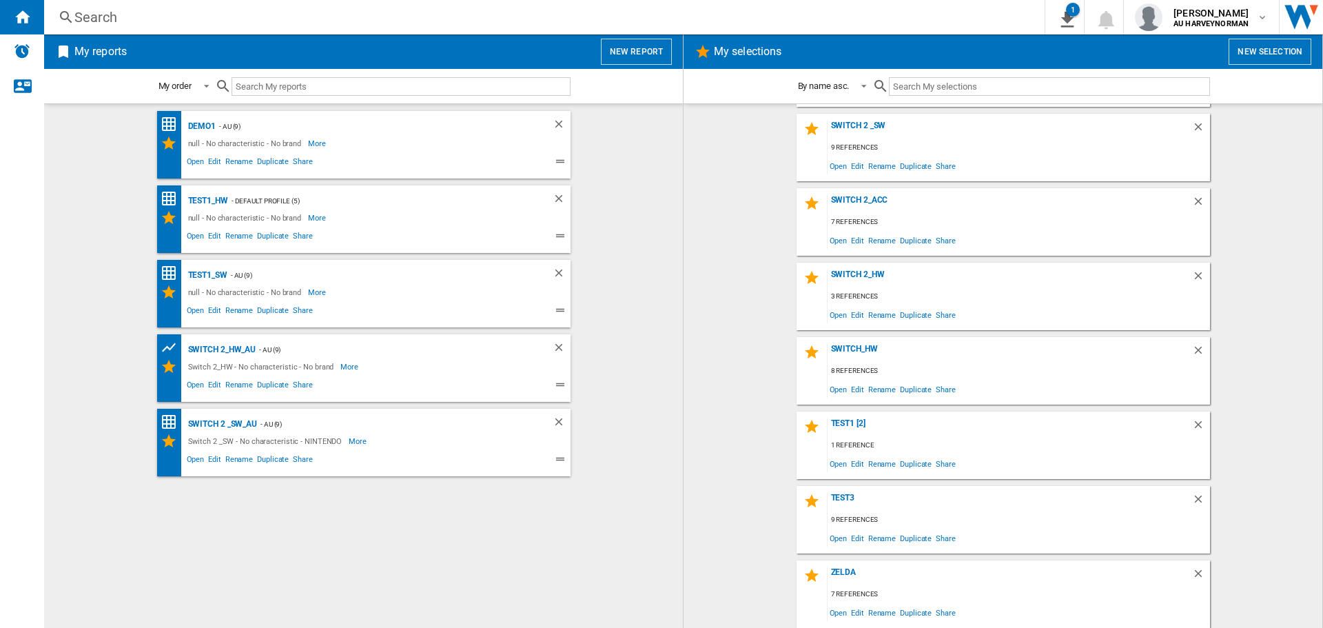
click at [632, 35] on div "My reports New report" at bounding box center [363, 51] width 639 height 34
click at [633, 54] on button "New report" at bounding box center [636, 52] width 71 height 26
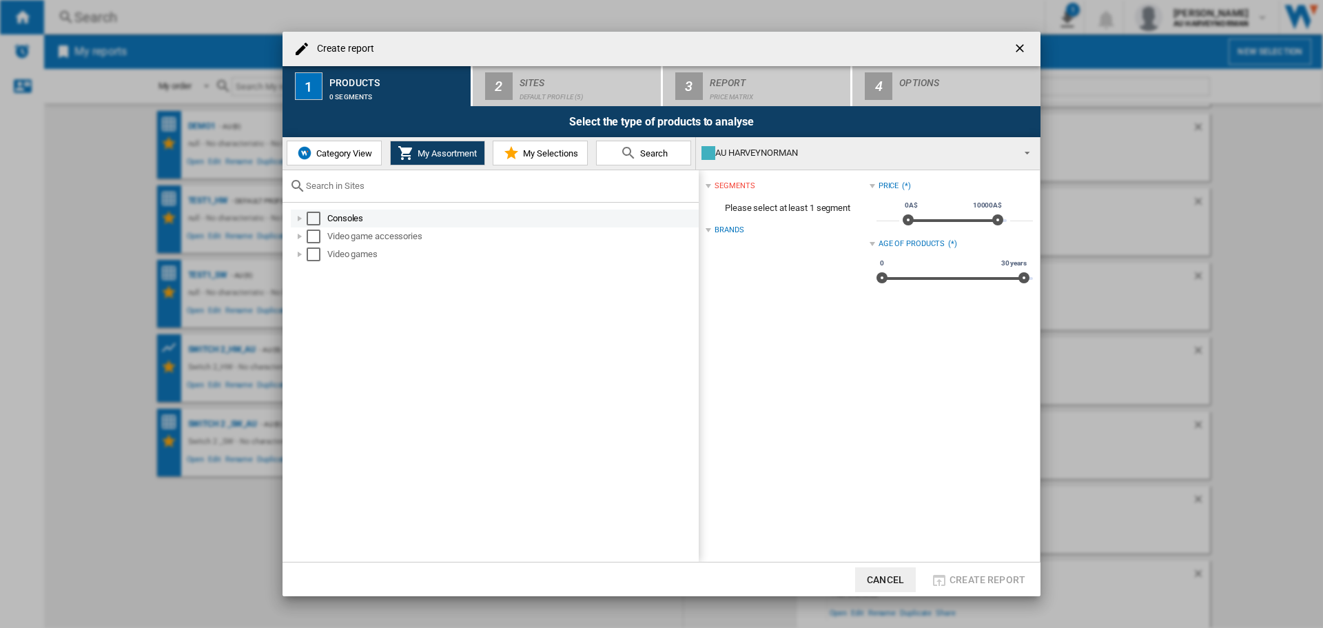
click at [311, 219] on div "Select" at bounding box center [314, 219] width 14 height 14
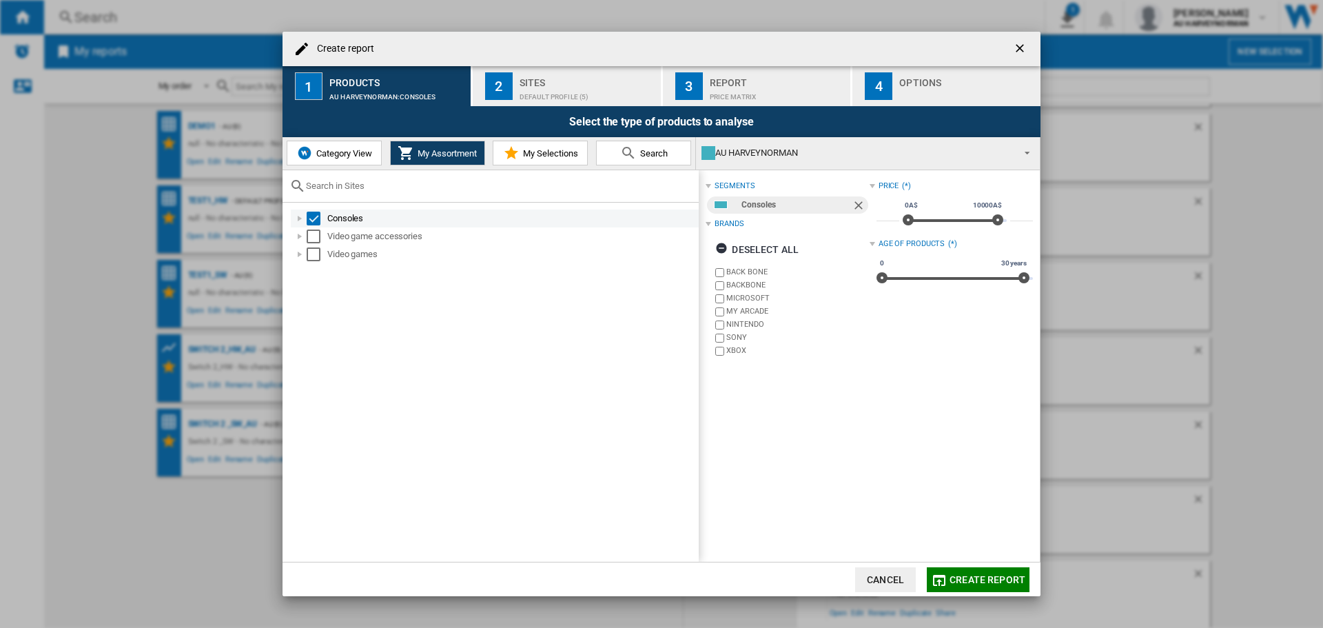
click at [299, 219] on div at bounding box center [300, 219] width 14 height 14
click at [726, 247] on ng-md-icon "button" at bounding box center [723, 250] width 17 height 17
click at [742, 326] on label "NINTENDO" at bounding box center [797, 324] width 143 height 10
click at [997, 586] on button "Create report" at bounding box center [978, 579] width 103 height 25
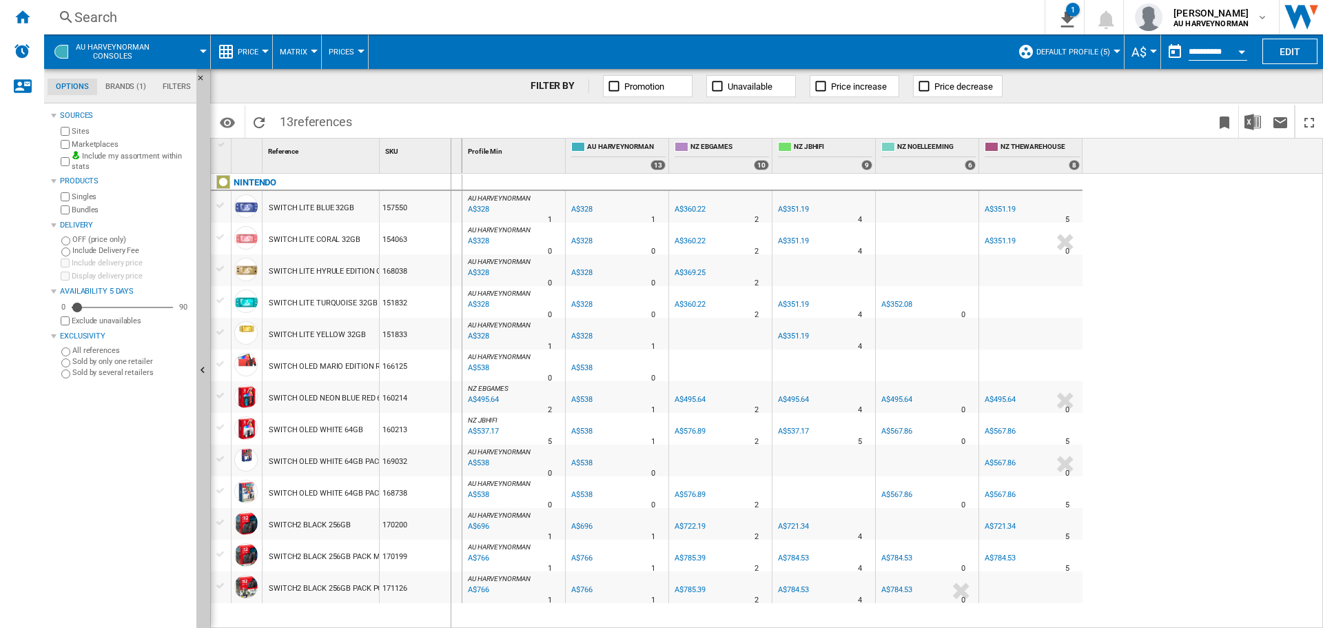
drag, startPoint x: 380, startPoint y: 155, endPoint x: 450, endPoint y: 164, distance: 70.9
click at [450, 164] on div "SKU 1" at bounding box center [421, 156] width 83 height 34
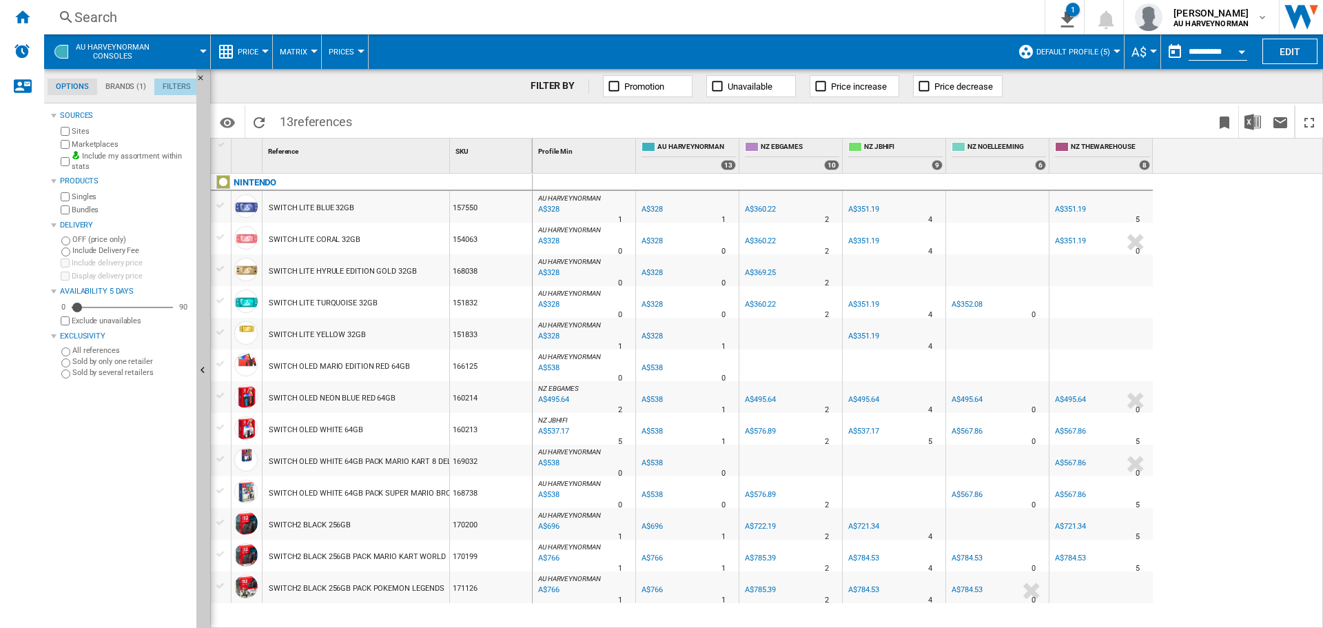
click at [170, 85] on md-tab-item "Filters" at bounding box center [176, 87] width 45 height 17
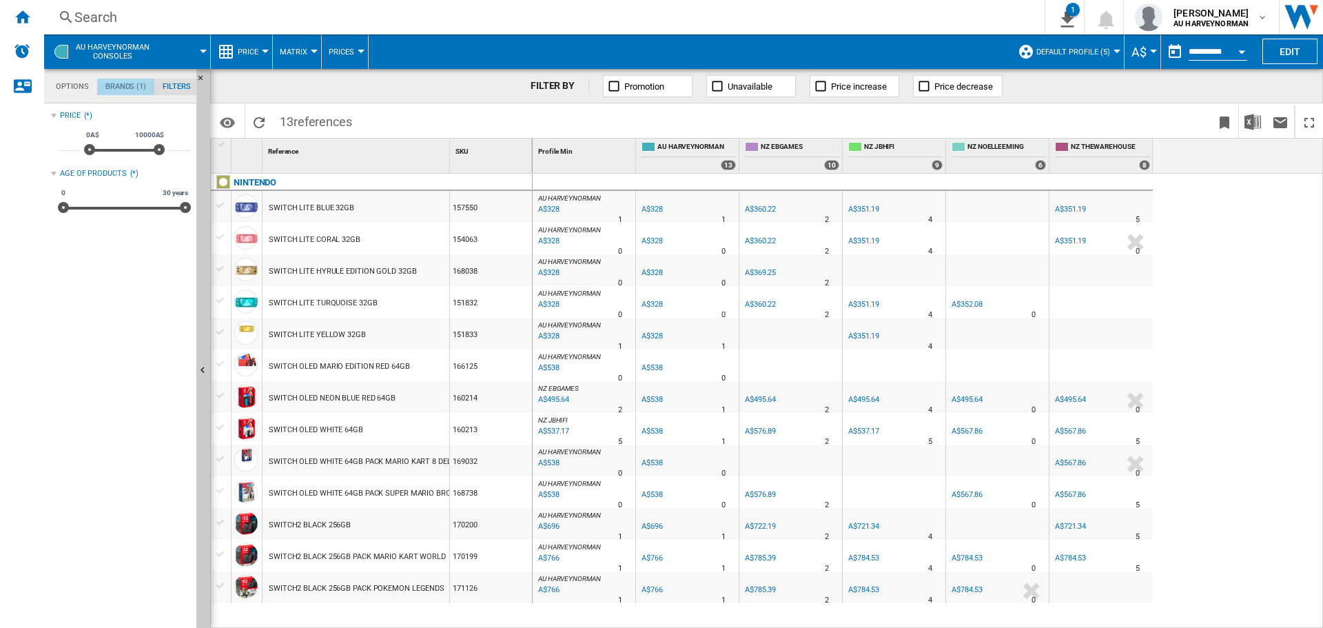
click at [115, 84] on md-tab-item "Brands (1)" at bounding box center [125, 87] width 57 height 17
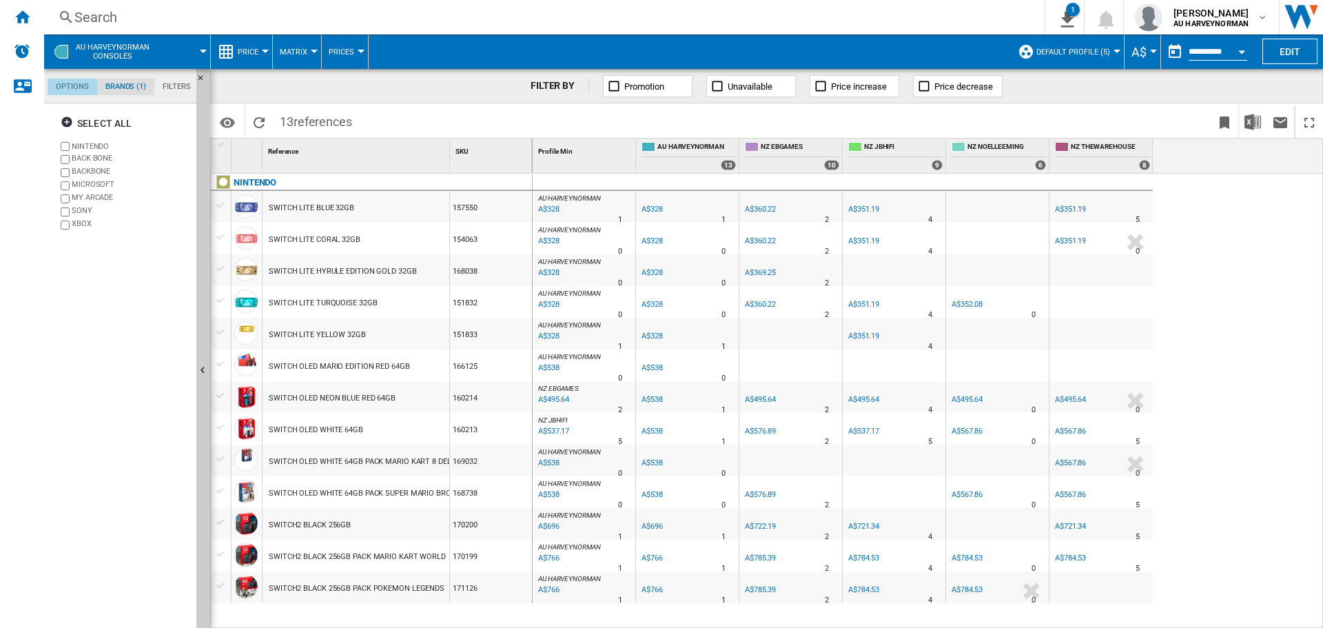
click at [72, 87] on md-tab-item "Options" at bounding box center [73, 87] width 50 height 17
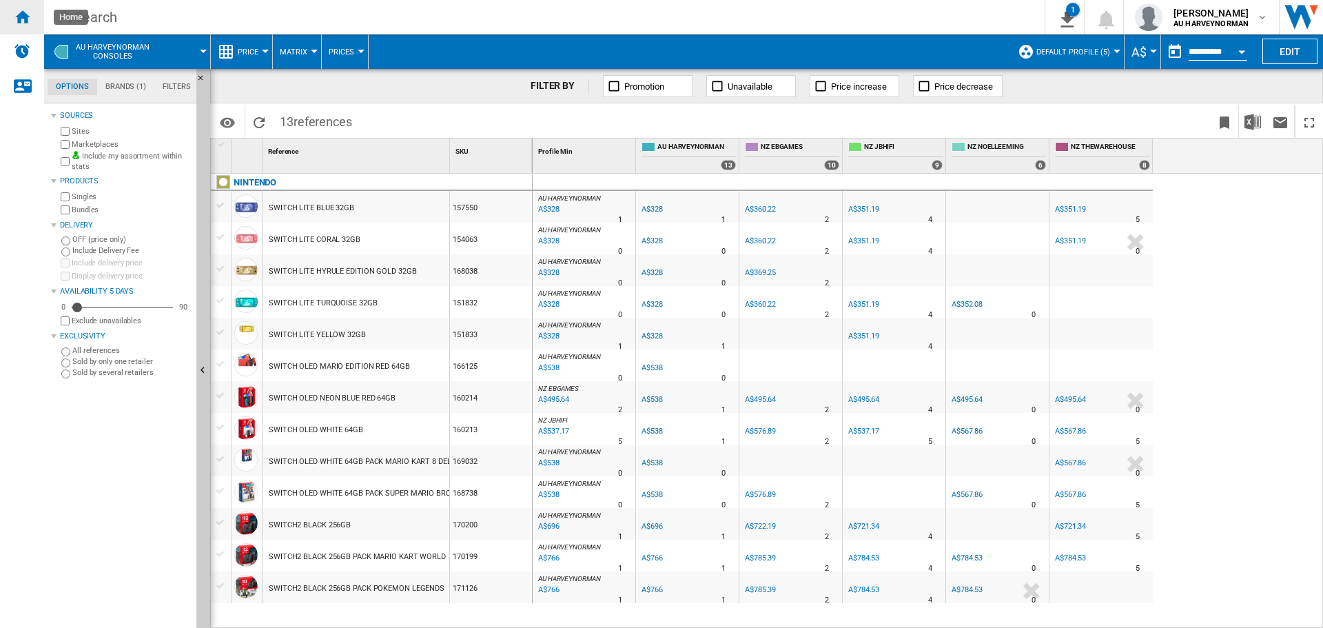
click at [26, 17] on ng-md-icon "Home" at bounding box center [22, 16] width 17 height 17
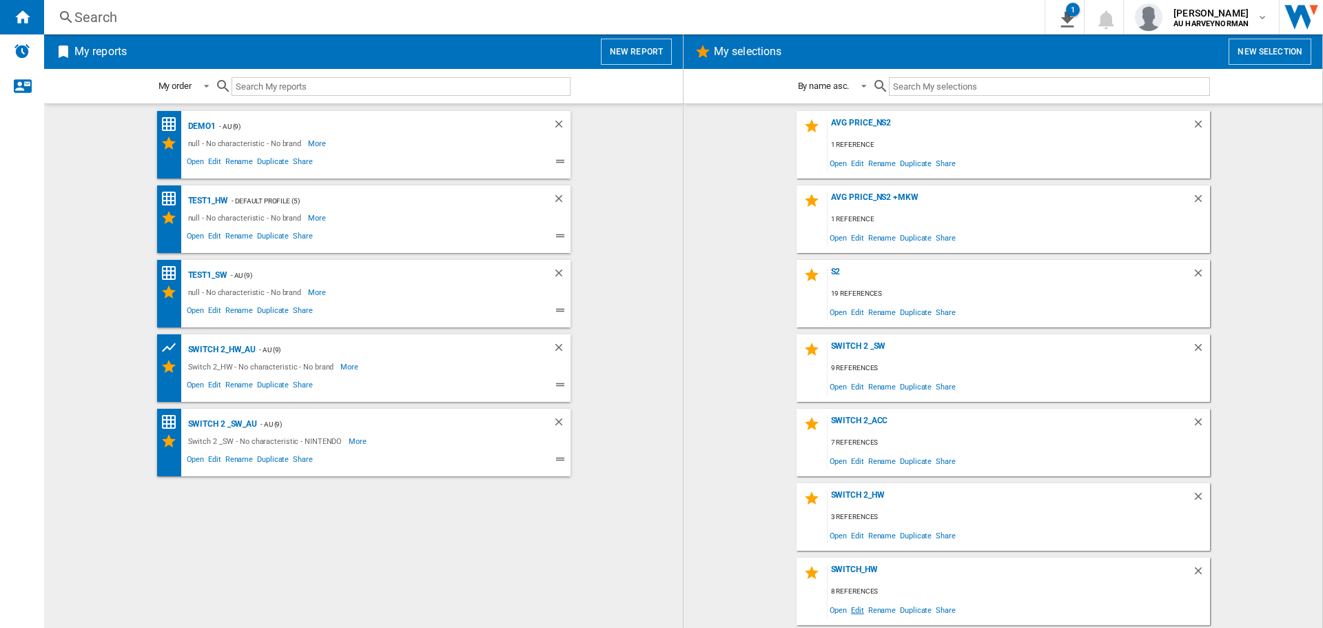
click at [859, 606] on span "Edit" at bounding box center [857, 609] width 17 height 19
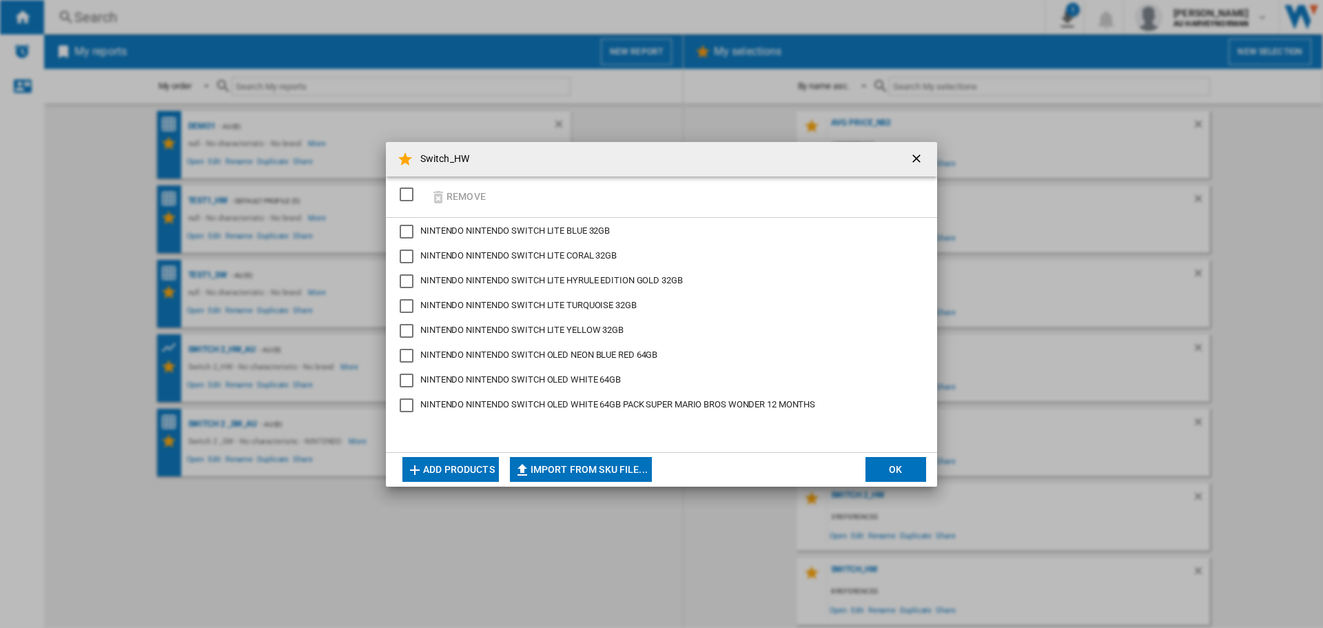
click at [490, 458] on button "Add products" at bounding box center [450, 469] width 96 height 25
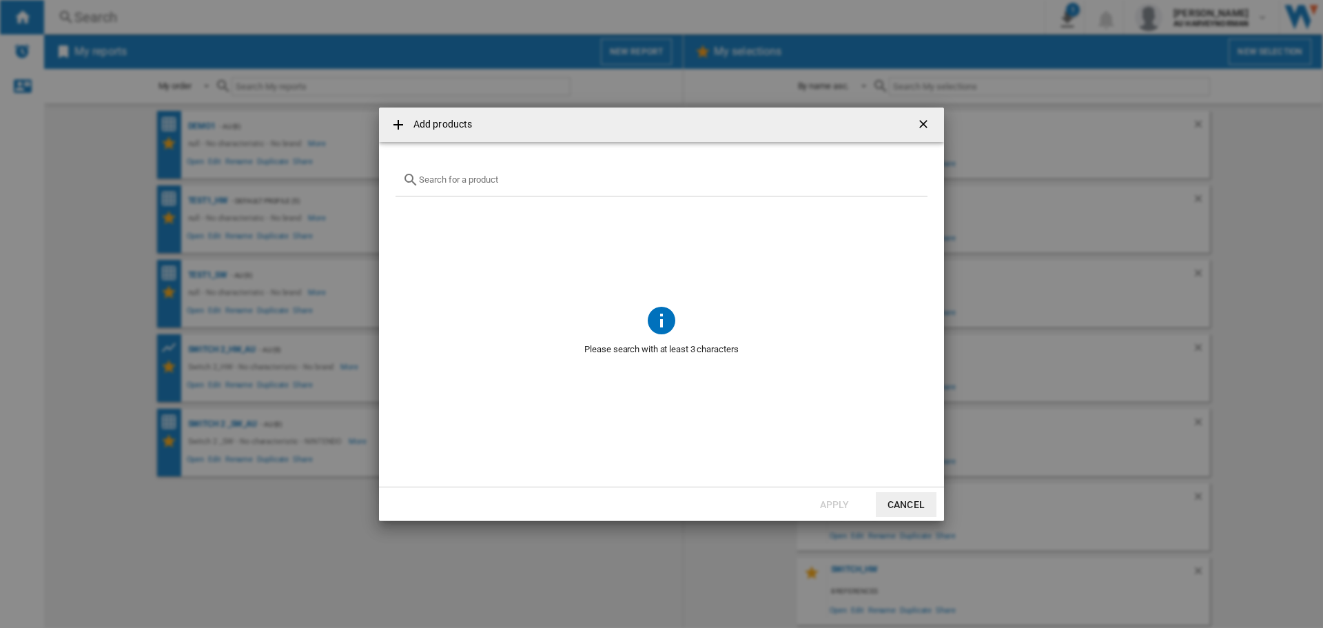
click at [518, 189] on div "Add products ..." at bounding box center [662, 180] width 532 height 32
click at [465, 183] on input "Add products ..." at bounding box center [670, 179] width 502 height 10
type input "s"
type input "v"
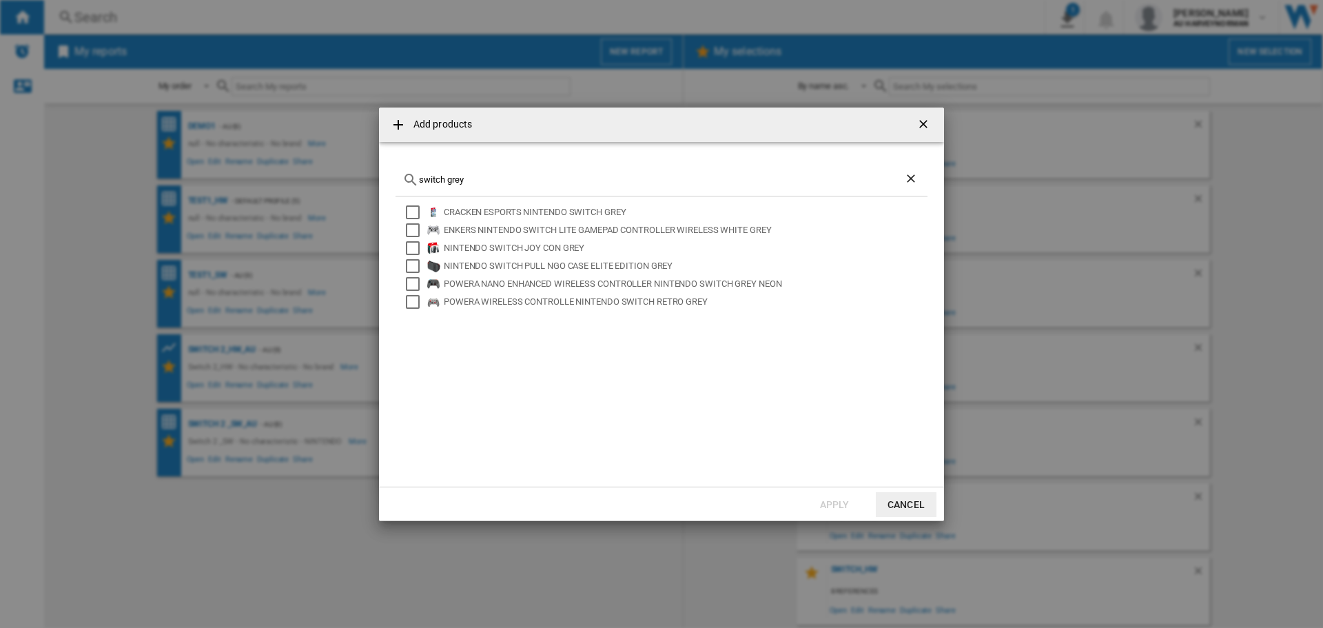
type input "switch grey"
click at [908, 502] on button "Cancel" at bounding box center [906, 504] width 61 height 25
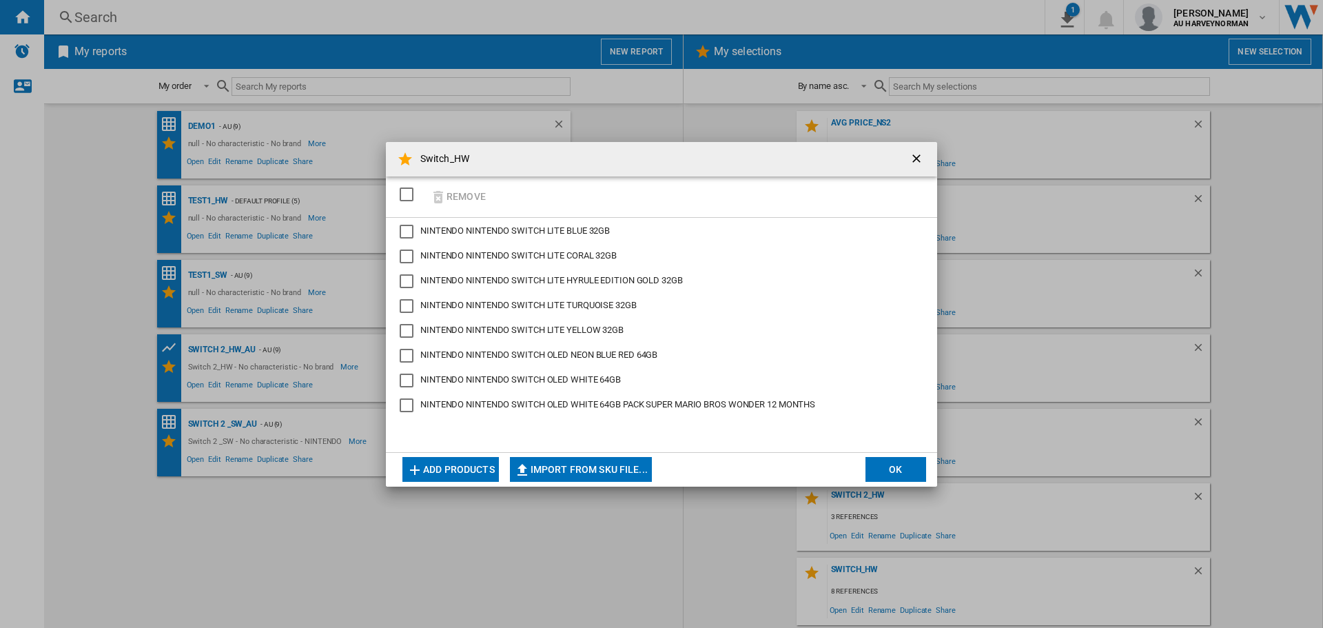
click at [910, 472] on button "OK" at bounding box center [896, 469] width 61 height 25
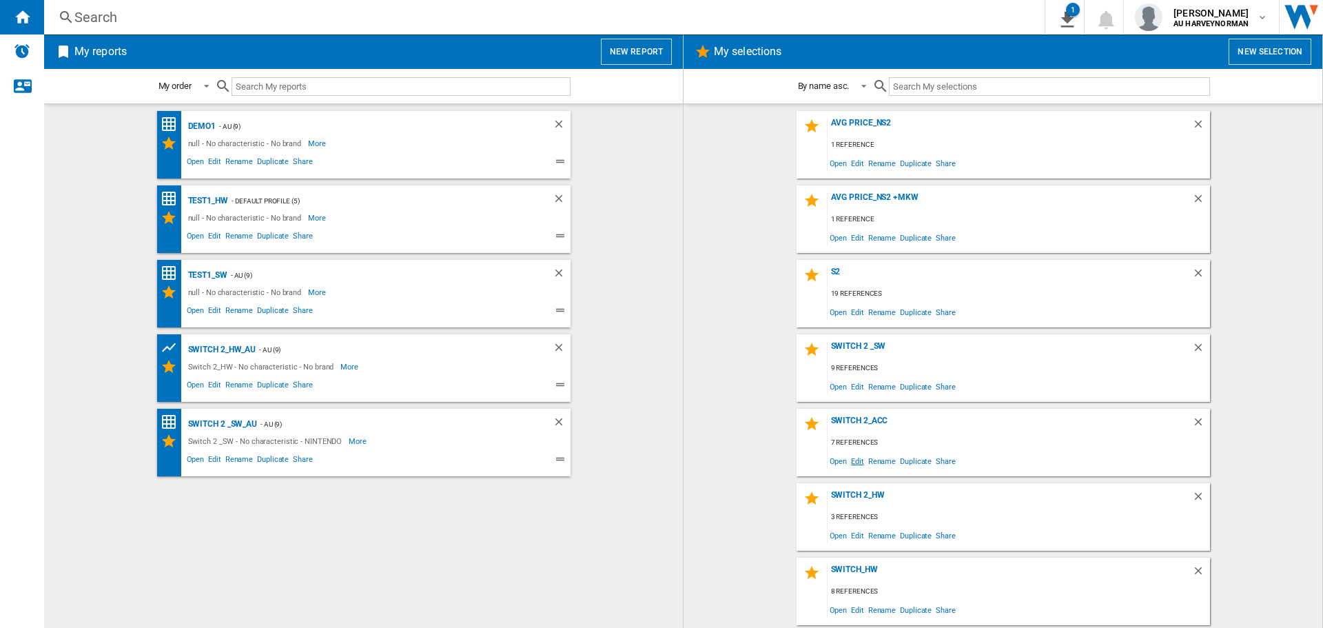
click at [855, 465] on span "Edit" at bounding box center [857, 460] width 17 height 19
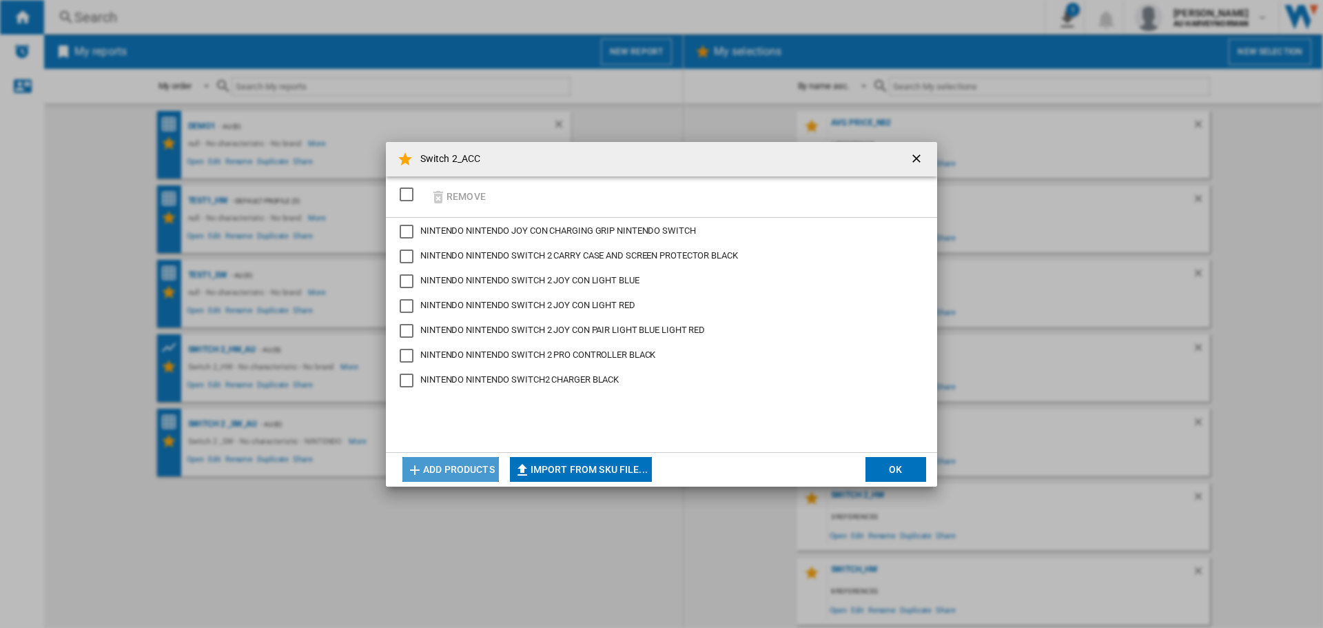
click at [449, 467] on button "Add products" at bounding box center [450, 469] width 96 height 25
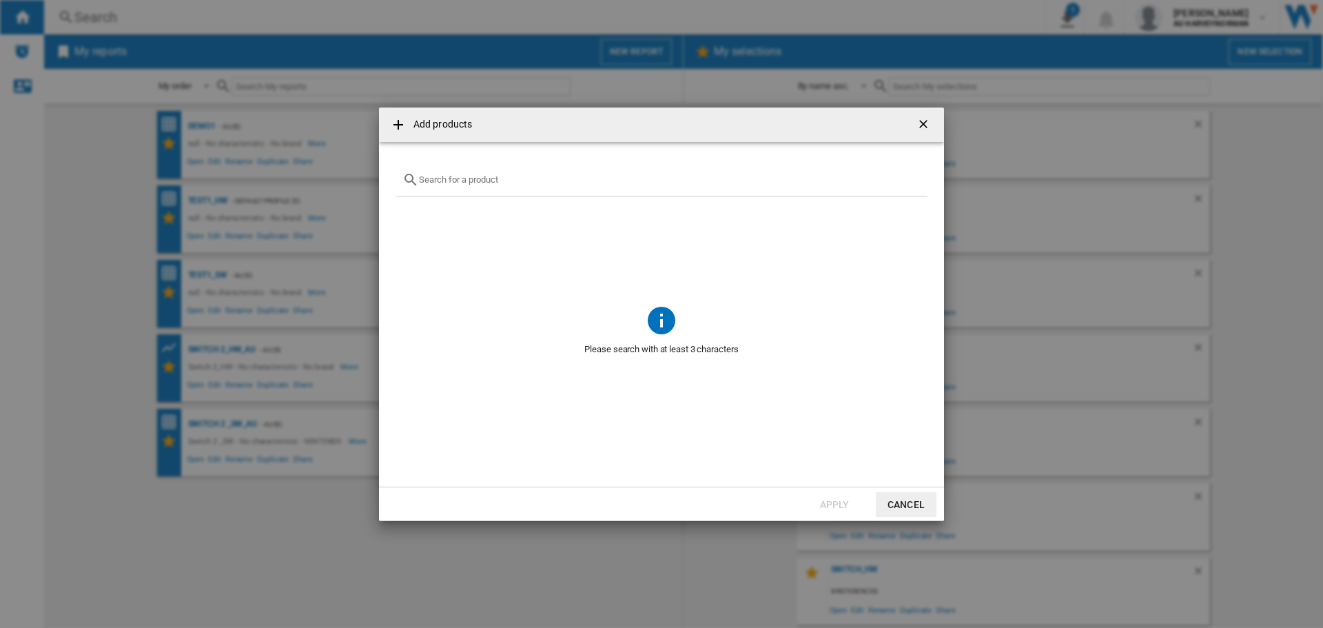
click at [464, 185] on div "Add products ..." at bounding box center [662, 180] width 532 height 32
click at [432, 181] on input "Add products ..." at bounding box center [670, 179] width 502 height 10
paste input "NINTENDO SANDISK SWITCH2 SDSQXFN256GGN4 256GB"
click at [660, 179] on input "NINTENDO SANDISK SWITCH2 SDSQXFN256GGN4 256GB" at bounding box center [661, 179] width 485 height 10
drag, startPoint x: 669, startPoint y: 181, endPoint x: 396, endPoint y: 183, distance: 272.9
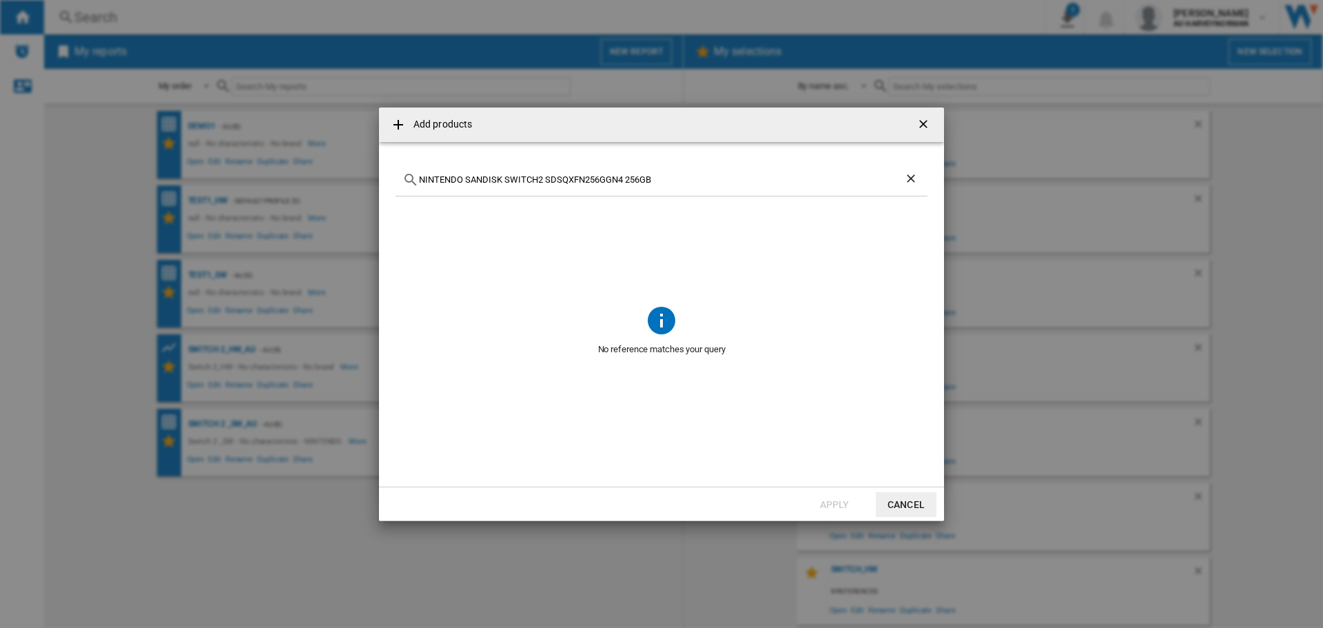
click at [396, 183] on div "NINTENDO SANDISK SWITCH2 SDSQXFN256GGN4 256GB" at bounding box center [662, 180] width 532 height 32
type input "s"
click at [893, 506] on button "Cancel" at bounding box center [906, 504] width 61 height 25
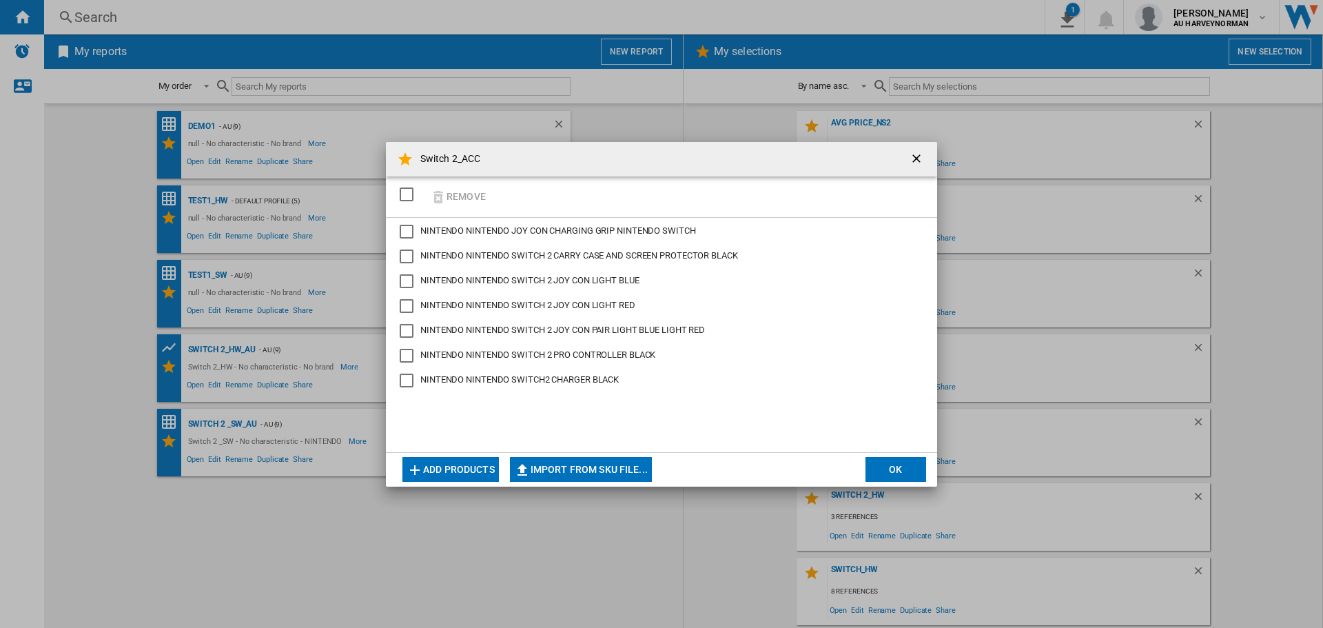
click at [473, 469] on button "Add products" at bounding box center [450, 469] width 96 height 25
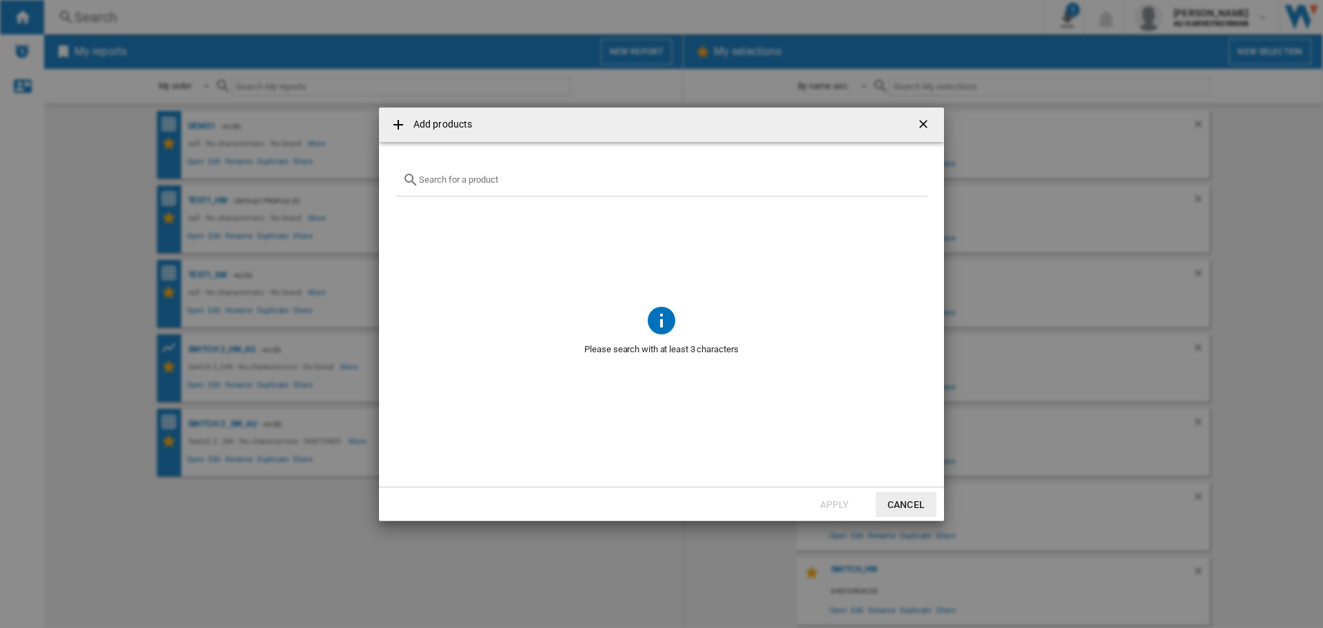
click at [451, 182] on input "Add products ..." at bounding box center [670, 179] width 502 height 10
paste input "NINTENDO SWITCH 2 JOY CON WHEEL PAIR BLUE RED"
type input "NINTENDO SWITCH 2 JOY CON WHEEL PAIR BLUE RED"
drag, startPoint x: 883, startPoint y: 498, endPoint x: 1047, endPoint y: 487, distance: 165.1
click at [883, 498] on button "Cancel" at bounding box center [906, 504] width 61 height 25
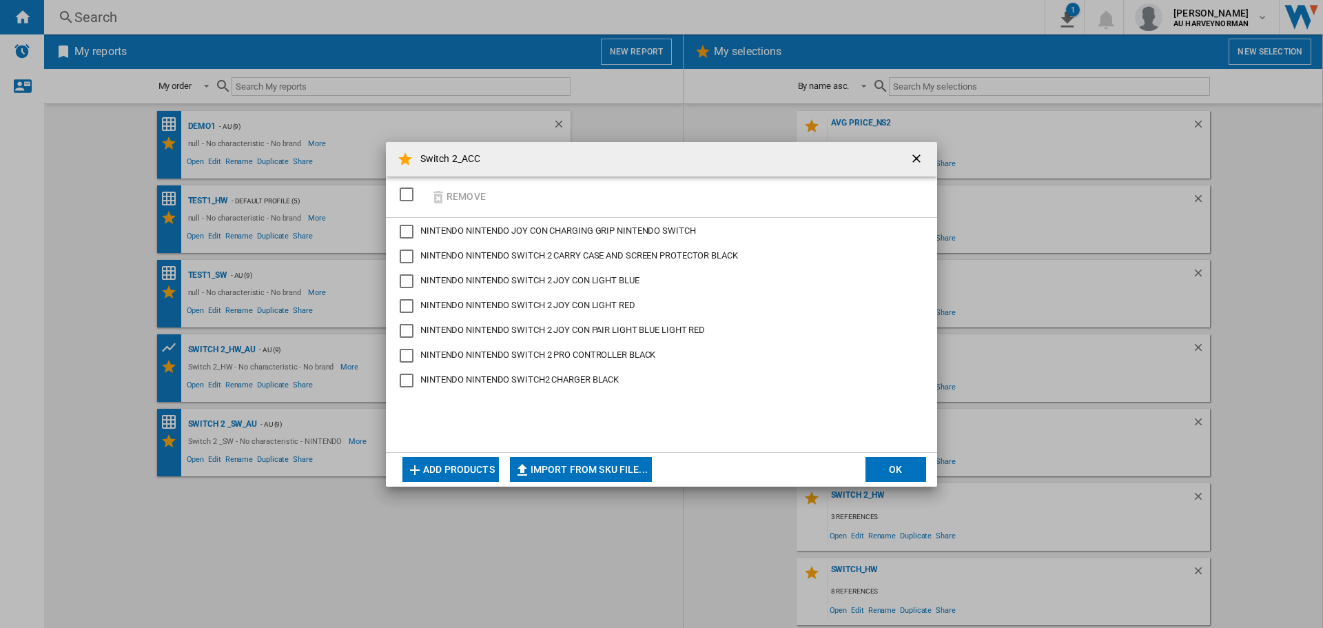
click at [483, 462] on button "Add products" at bounding box center [450, 469] width 96 height 25
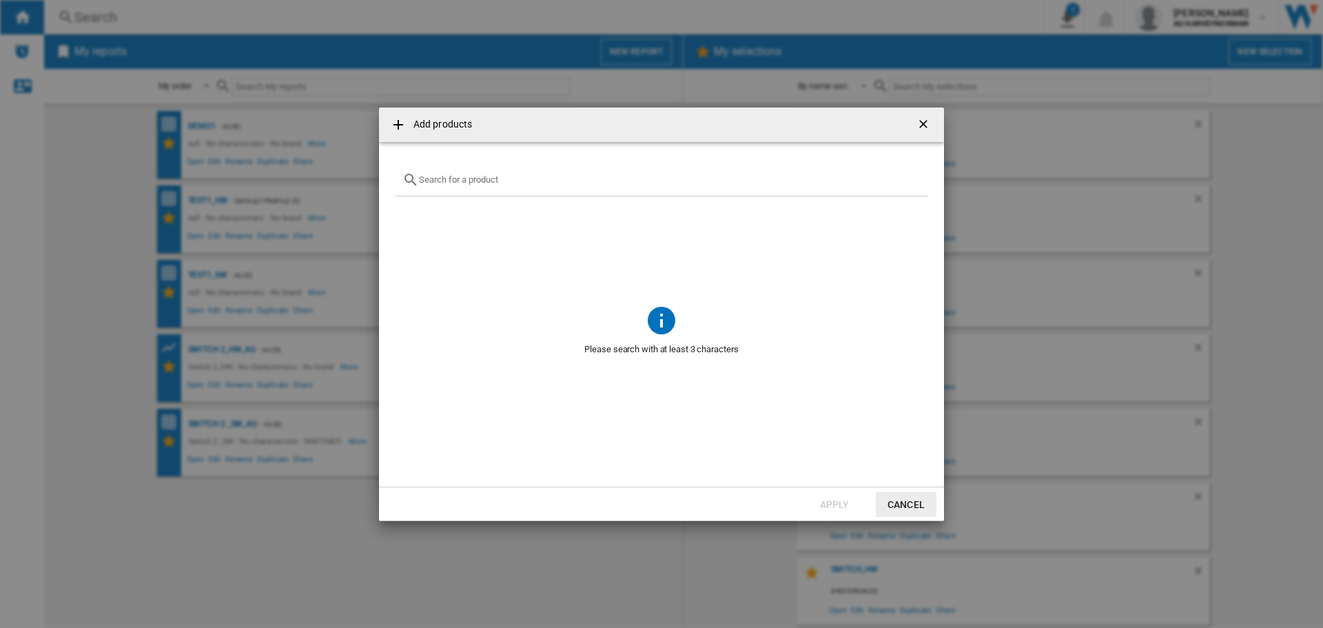
click at [450, 175] on input "Add products ..." at bounding box center [670, 179] width 502 height 10
paste input "NINTENDO SWITCH2 CAMERA BLACK"
type input "NINTENDO SWITCH2 CAMERA BLACK"
click at [896, 492] on button "Cancel" at bounding box center [906, 504] width 61 height 25
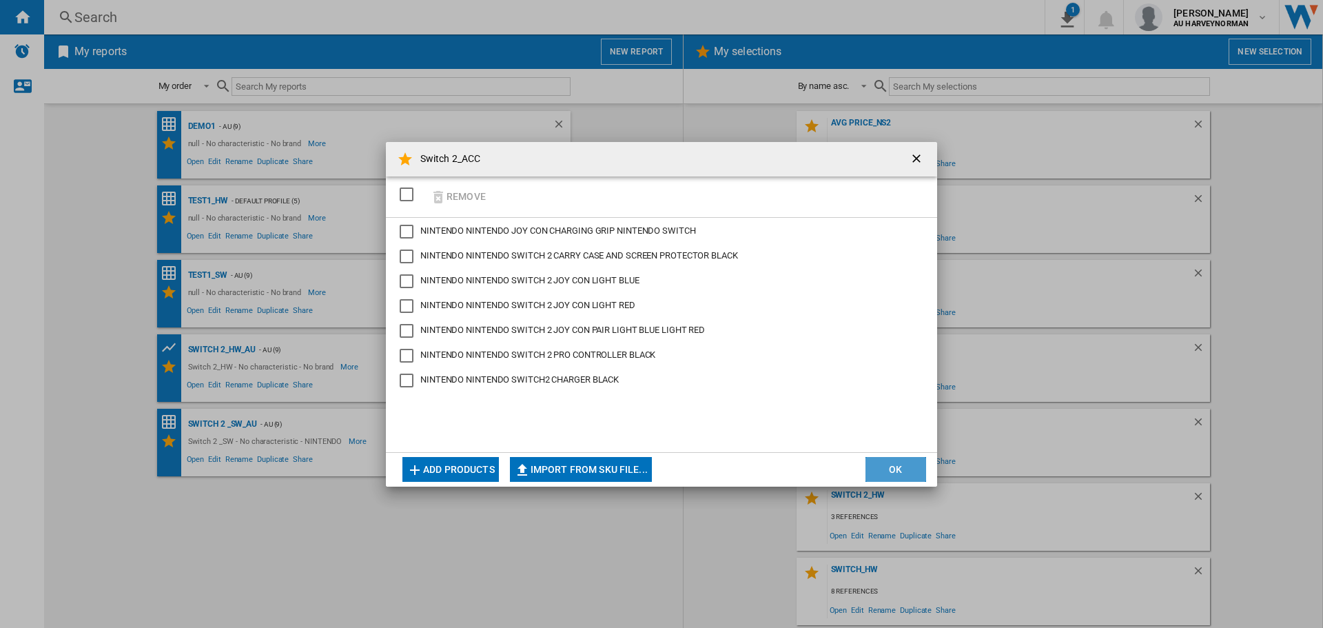
click at [890, 473] on button "OK" at bounding box center [896, 469] width 61 height 25
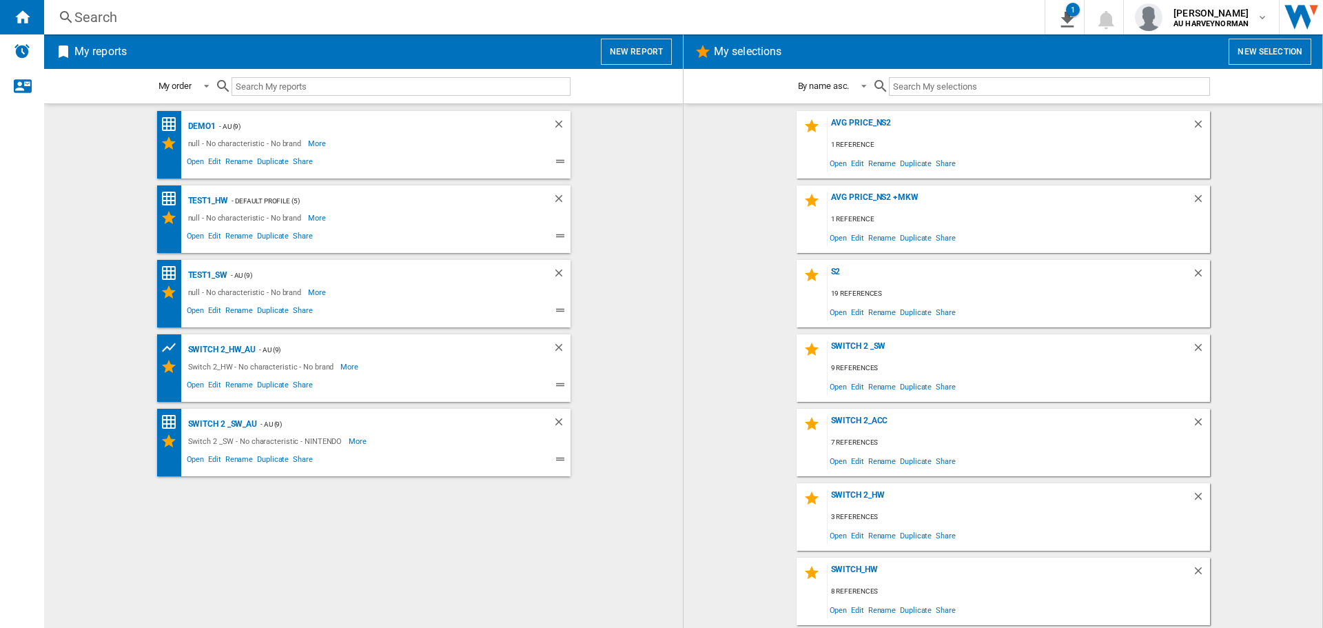
click at [622, 48] on button "New report" at bounding box center [636, 52] width 71 height 26
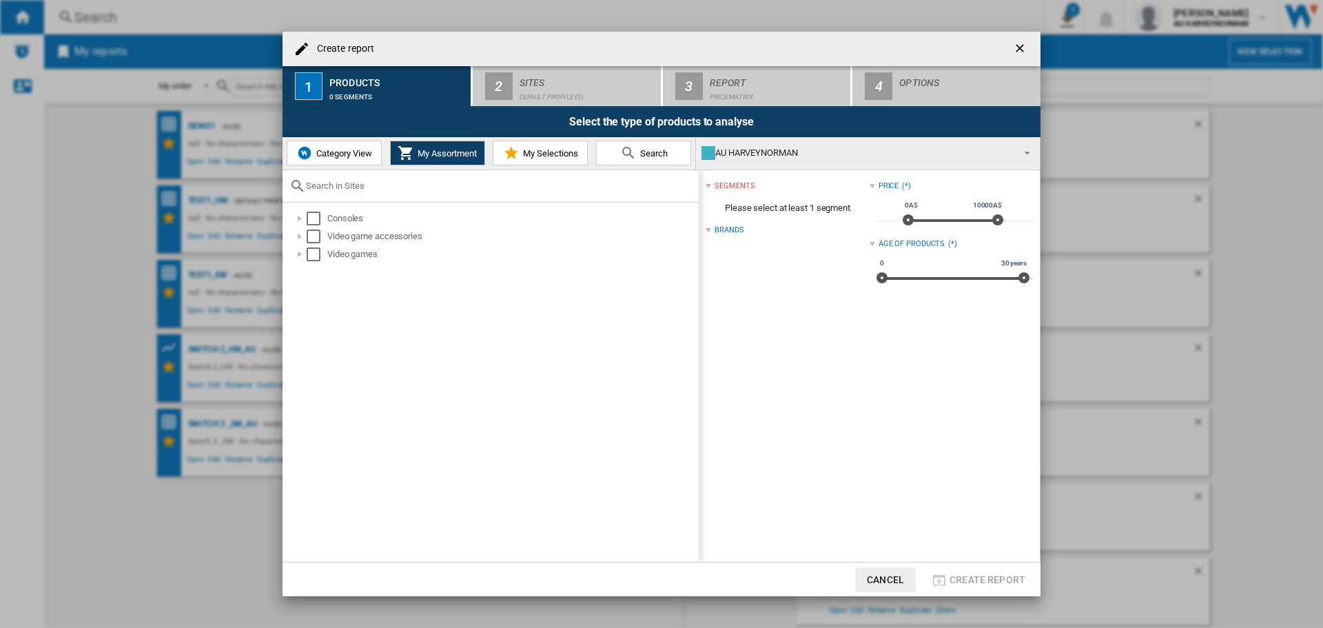
click at [542, 150] on span "My Selections" at bounding box center [549, 153] width 59 height 10
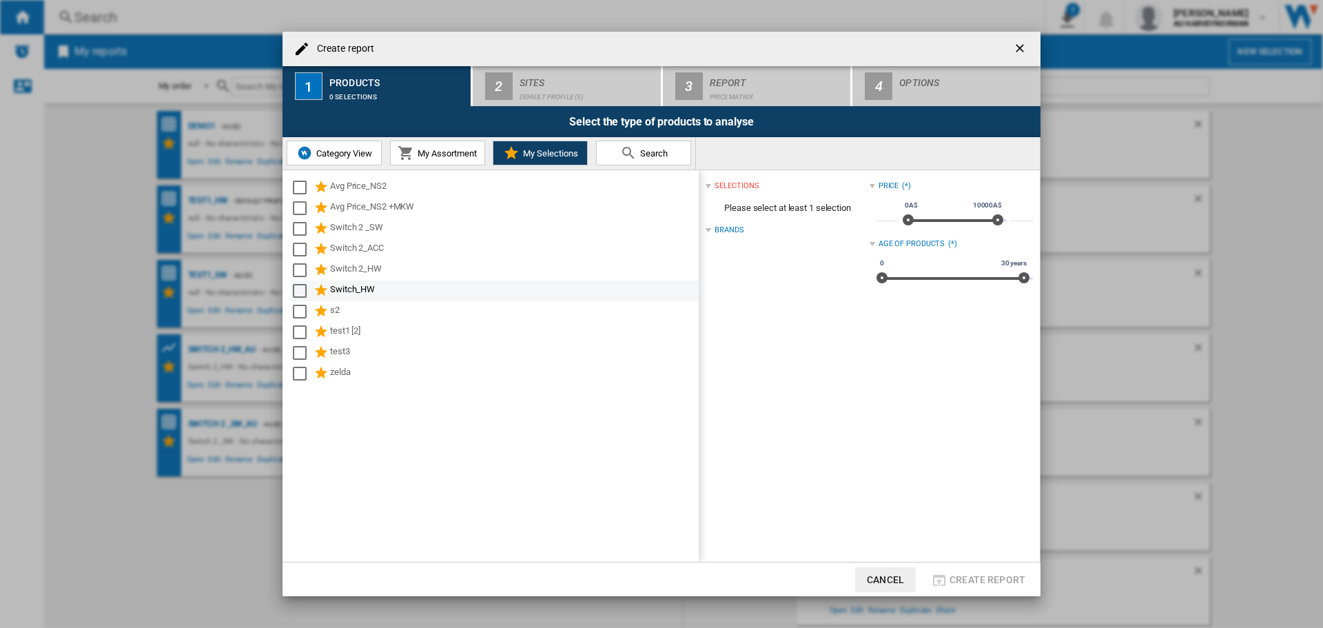
click at [340, 293] on div "Switch_HW" at bounding box center [513, 291] width 367 height 17
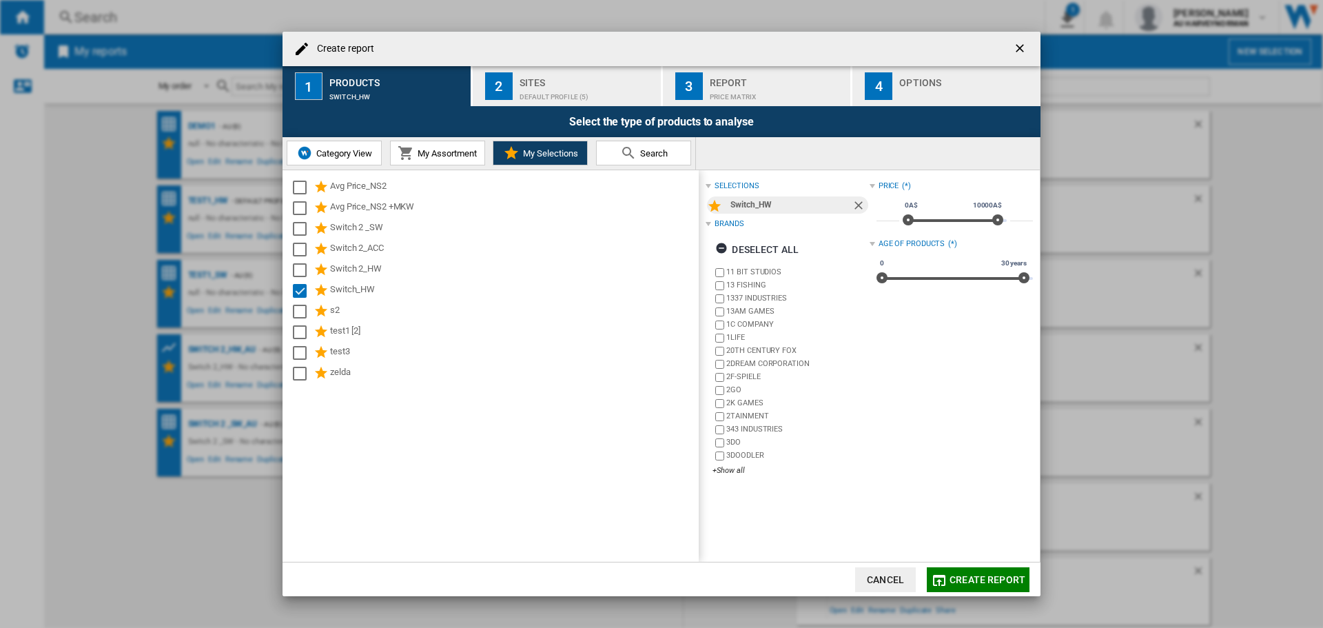
click at [555, 88] on div "Default profile (5)" at bounding box center [588, 93] width 136 height 14
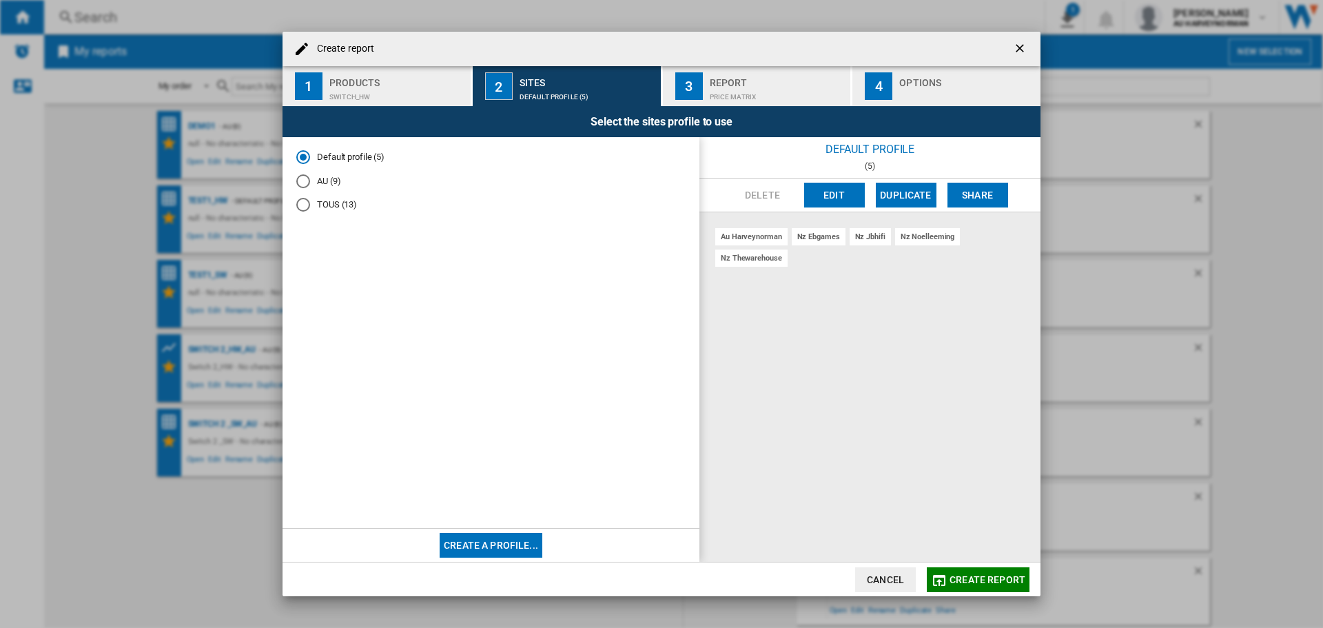
click at [327, 180] on md-radio-button "AU (9)" at bounding box center [490, 180] width 389 height 13
click at [966, 577] on span "Create report" at bounding box center [988, 579] width 76 height 11
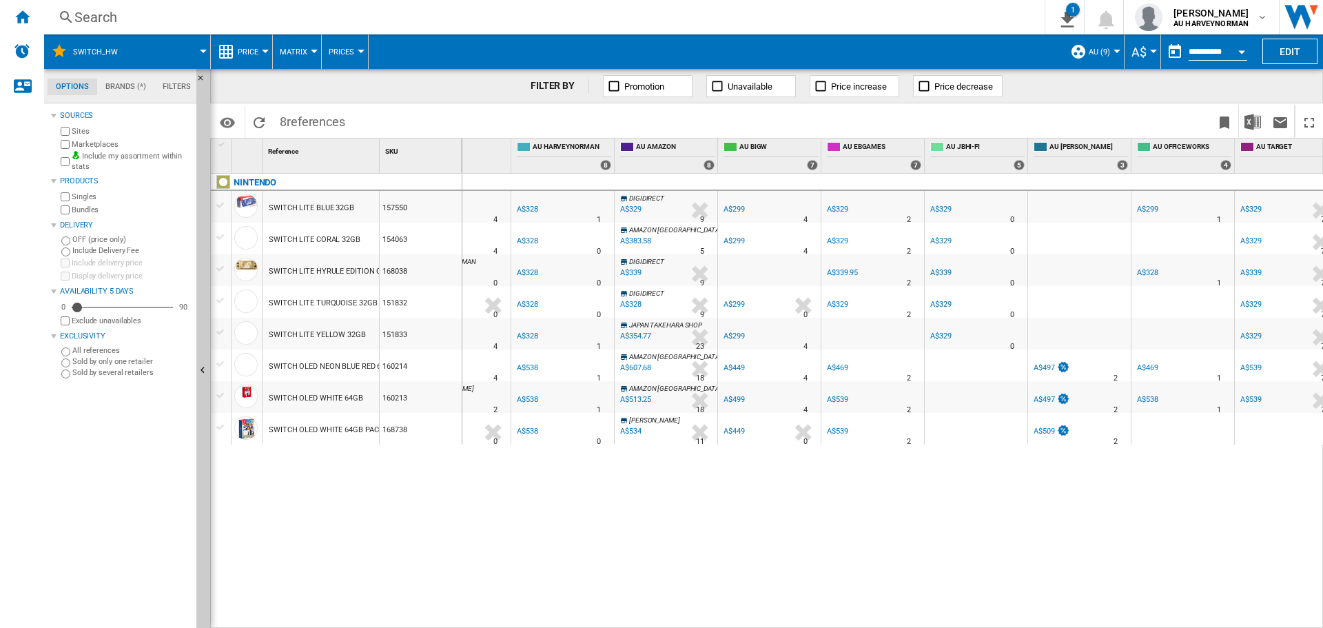
scroll to position [0, 69]
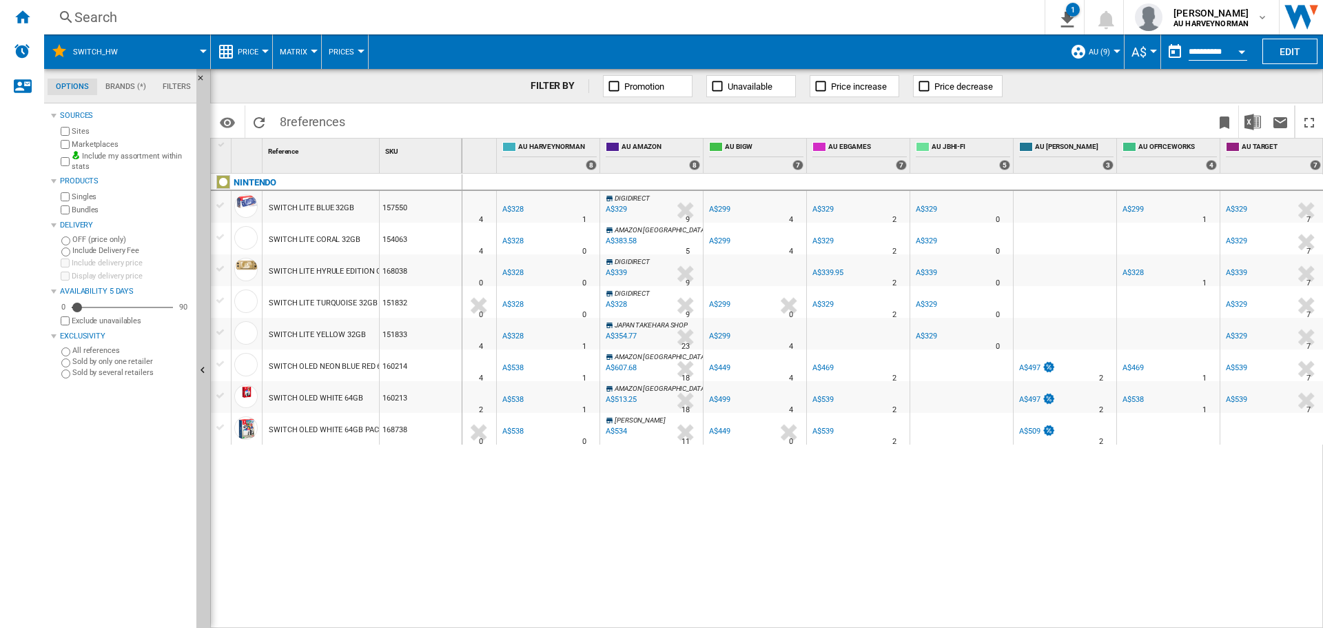
click at [263, 51] on div at bounding box center [265, 51] width 7 height 3
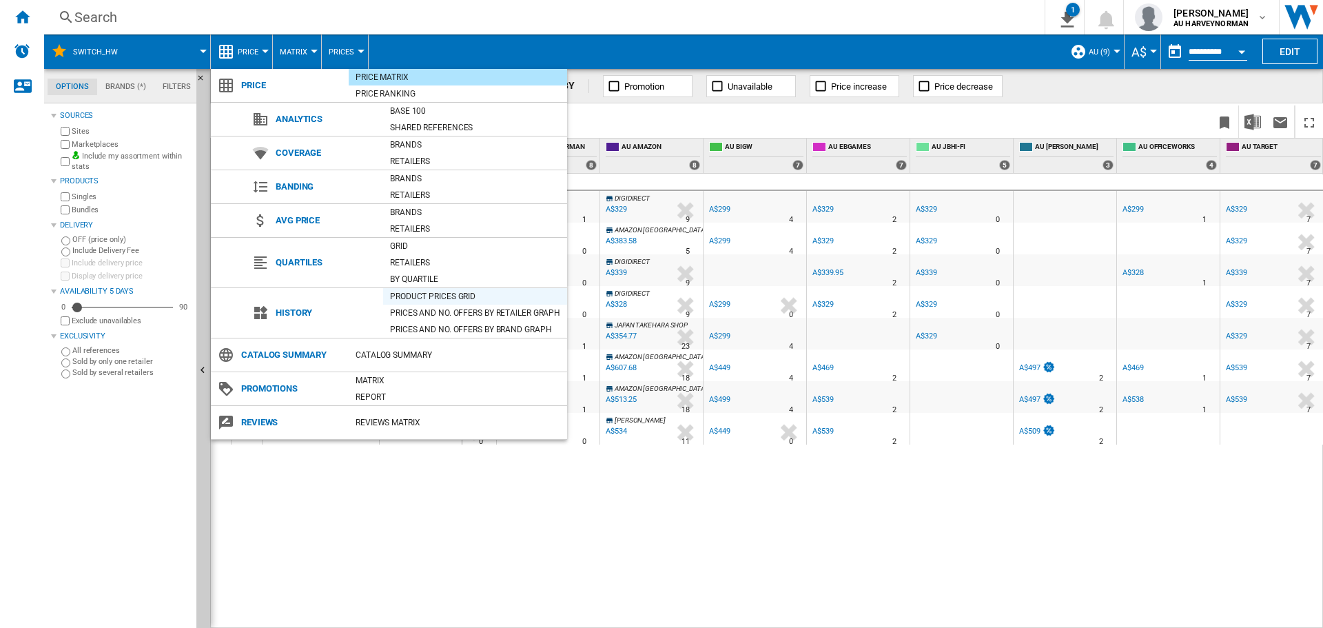
click at [425, 296] on div "Product prices grid" at bounding box center [475, 296] width 184 height 14
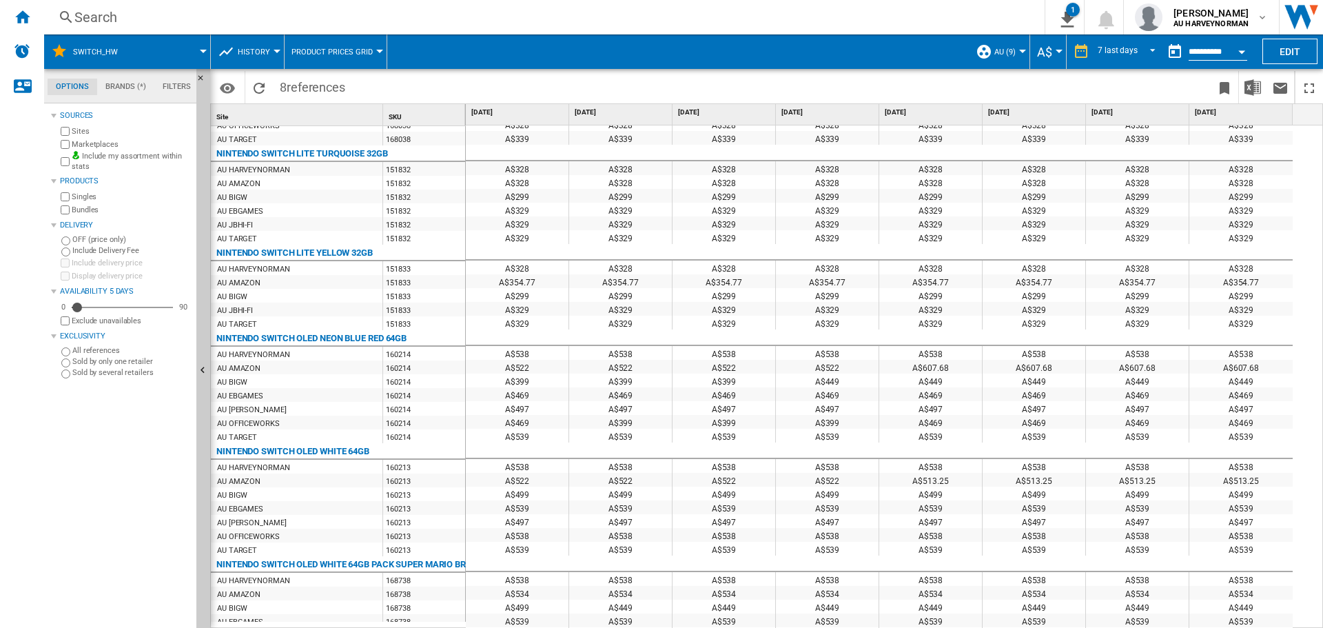
scroll to position [345, 0]
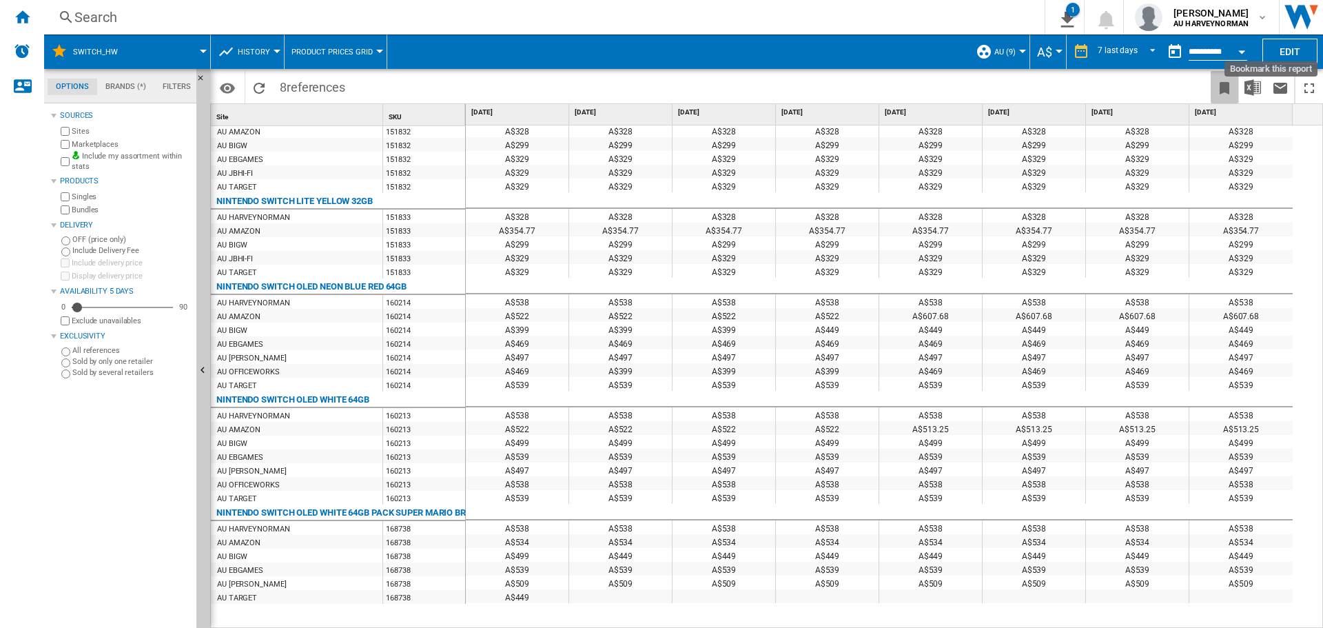
click at [1229, 83] on ng-md-icon "Bookmark this report" at bounding box center [1224, 88] width 17 height 17
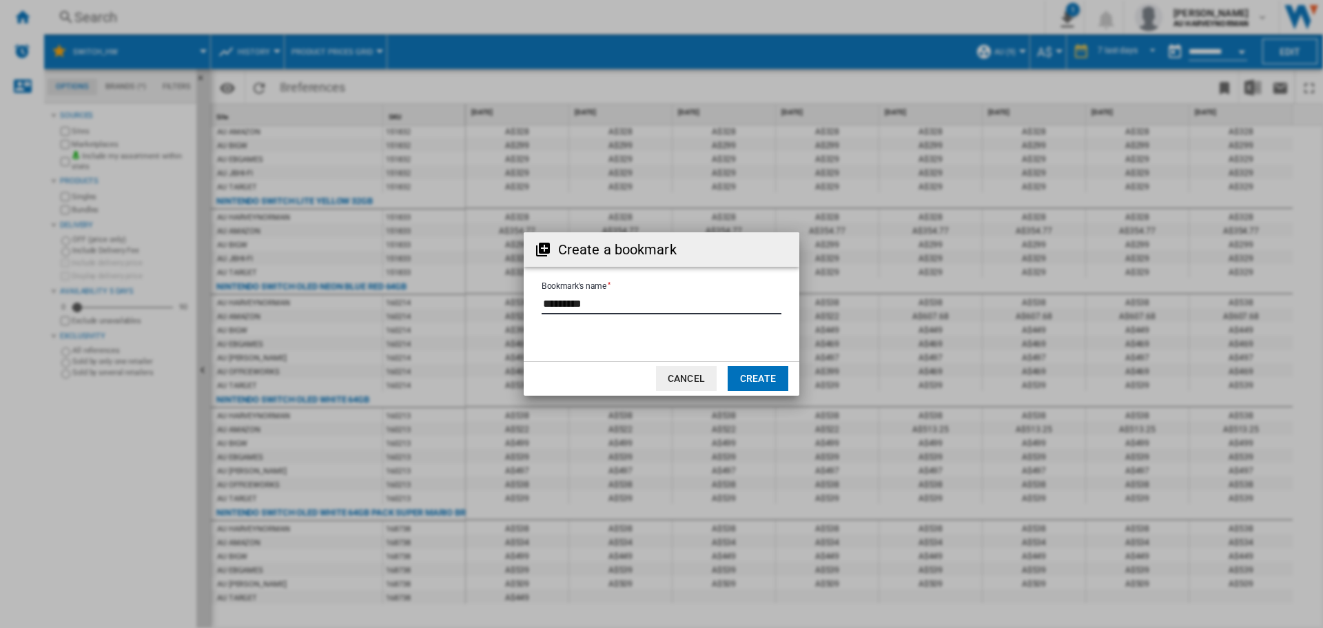
click at [636, 302] on input "Bookmark's name" at bounding box center [662, 304] width 240 height 21
type input "**********"
click at [751, 382] on button "Create" at bounding box center [758, 378] width 61 height 25
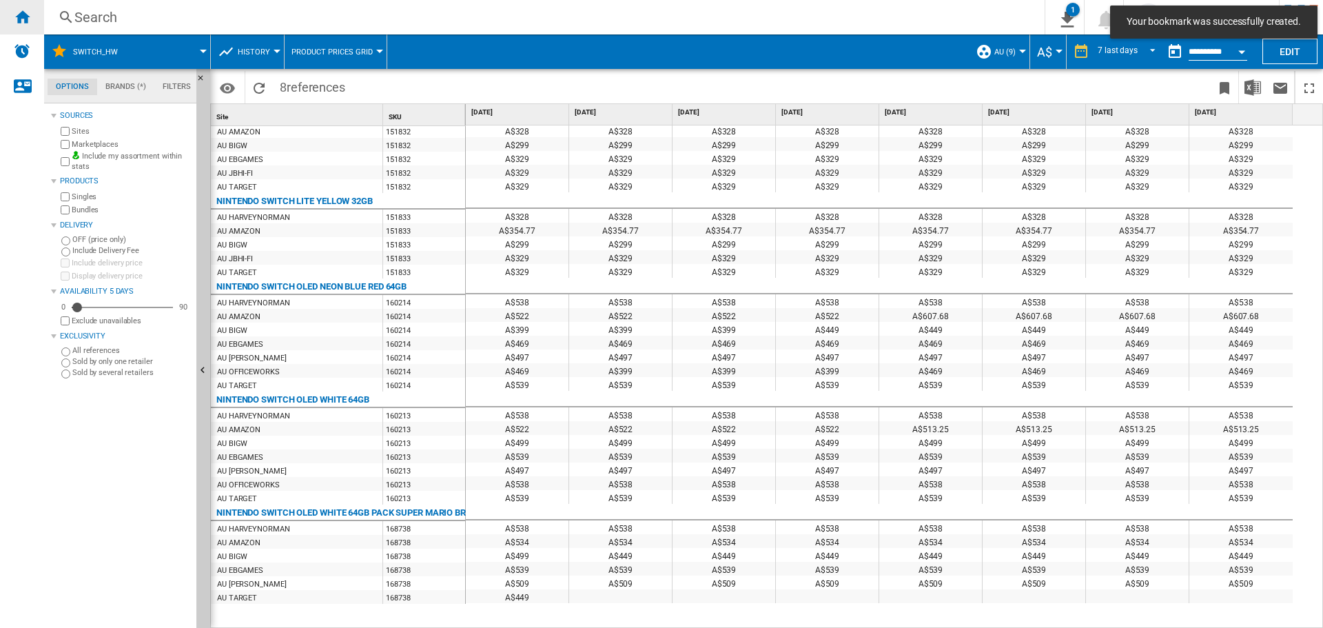
click at [21, 17] on ng-md-icon "Home" at bounding box center [22, 16] width 17 height 17
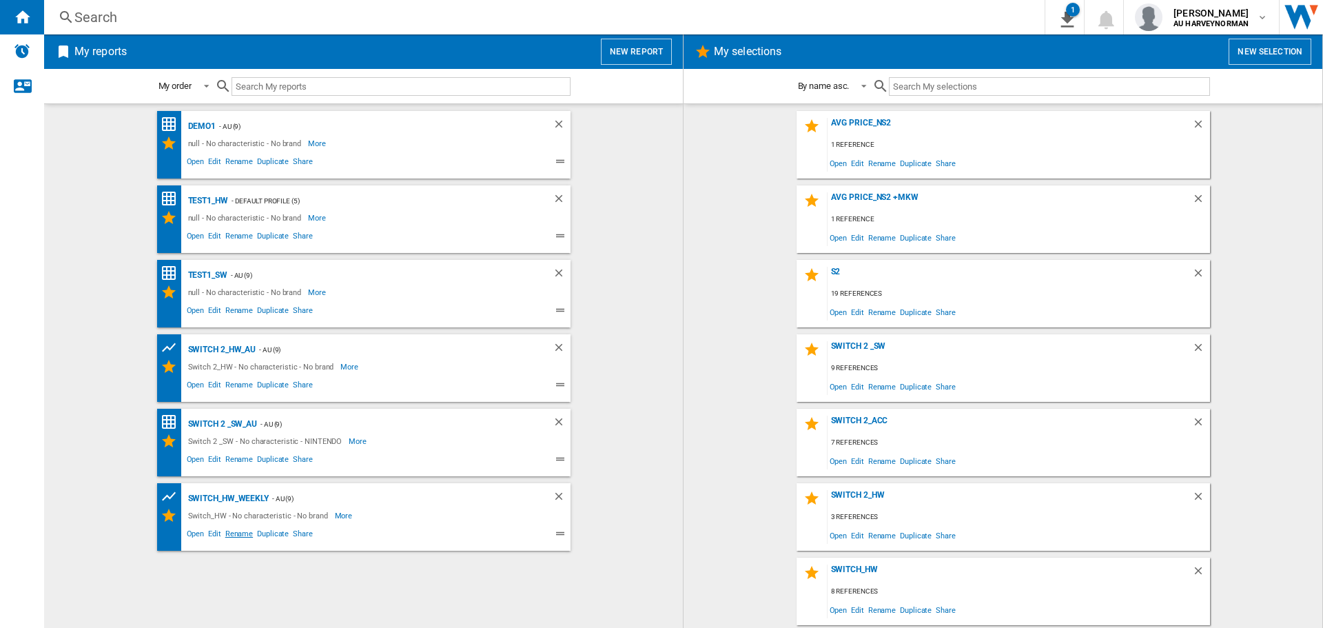
click at [243, 531] on span "Rename" at bounding box center [239, 535] width 32 height 17
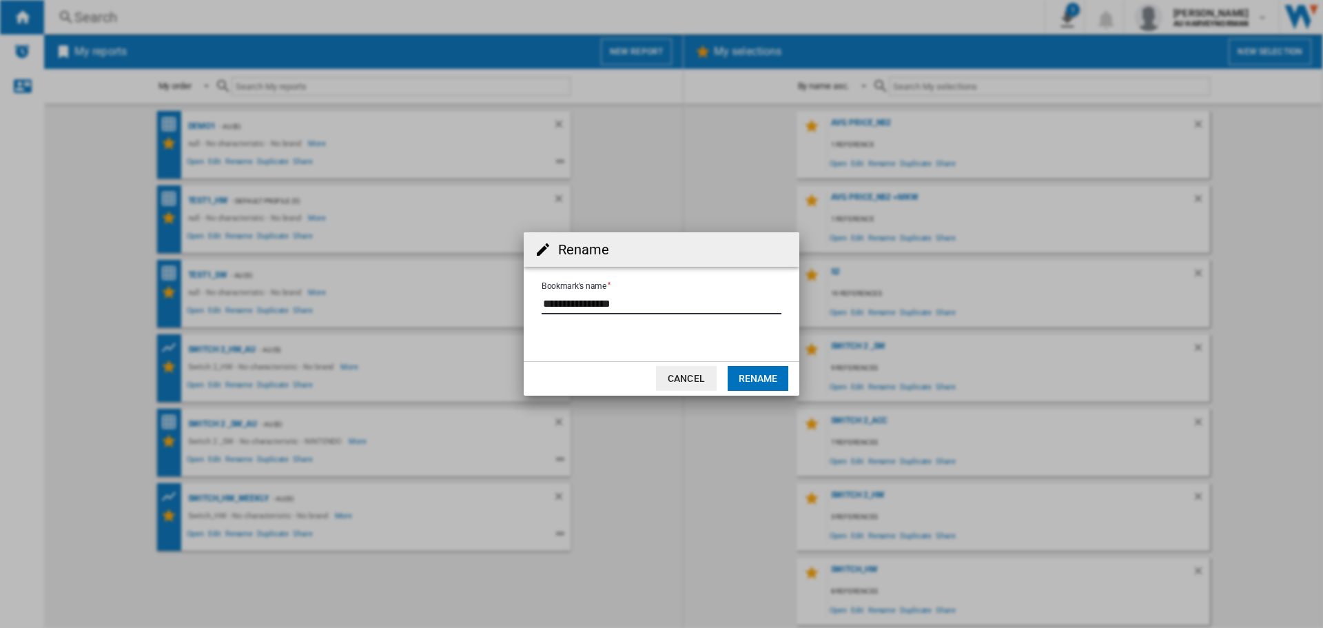
click at [676, 309] on input "Bookmark's name" at bounding box center [662, 304] width 240 height 21
type input "**********"
click at [768, 388] on button "Rename" at bounding box center [758, 378] width 61 height 25
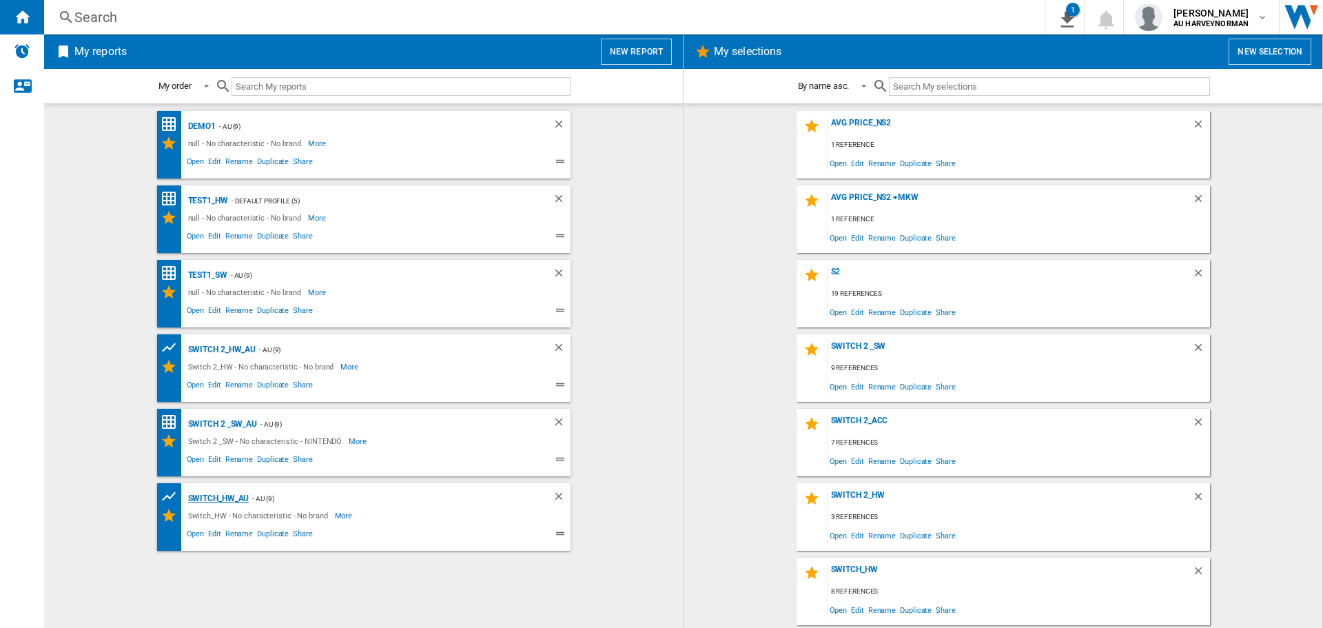
click at [218, 491] on div "Switch_HW_AU" at bounding box center [217, 498] width 65 height 17
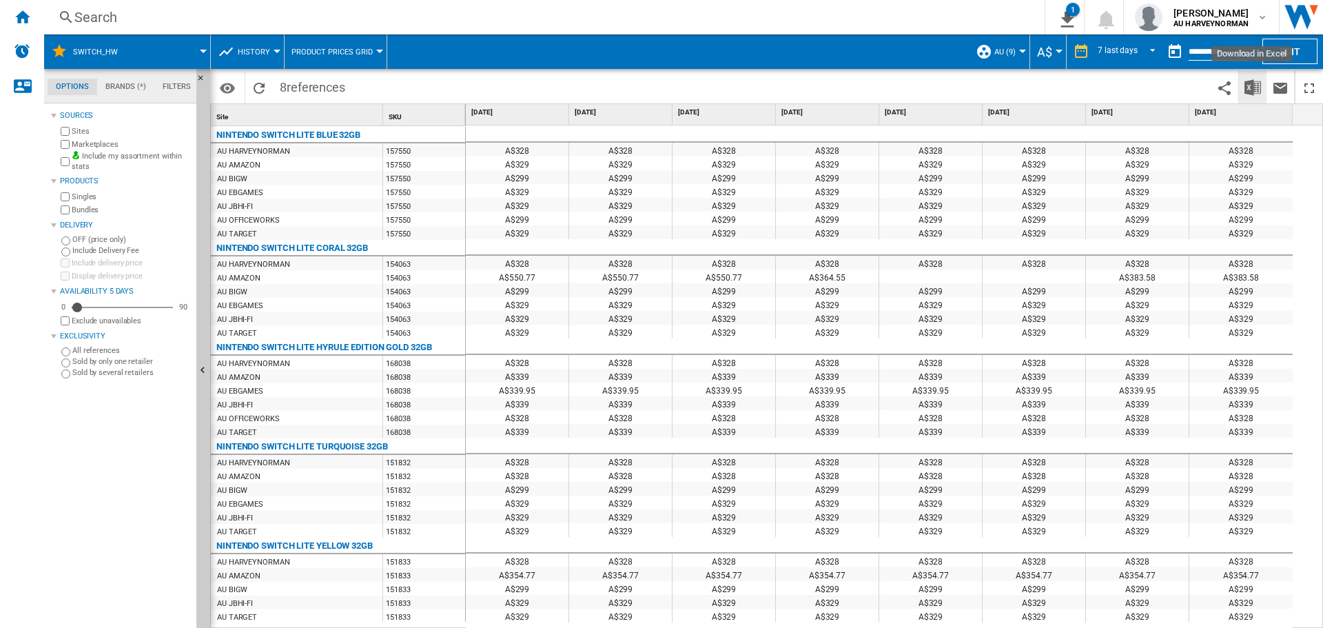
click at [1249, 90] on img "Download in Excel" at bounding box center [1253, 87] width 17 height 17
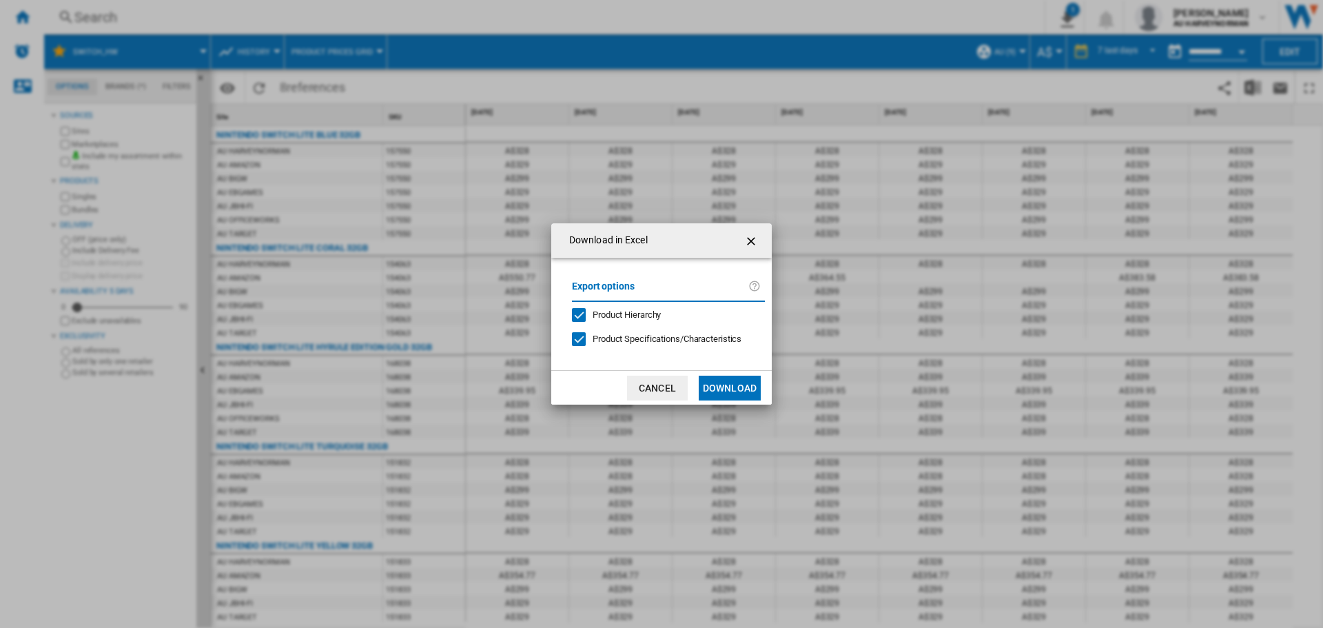
click at [741, 389] on button "Download" at bounding box center [730, 388] width 62 height 25
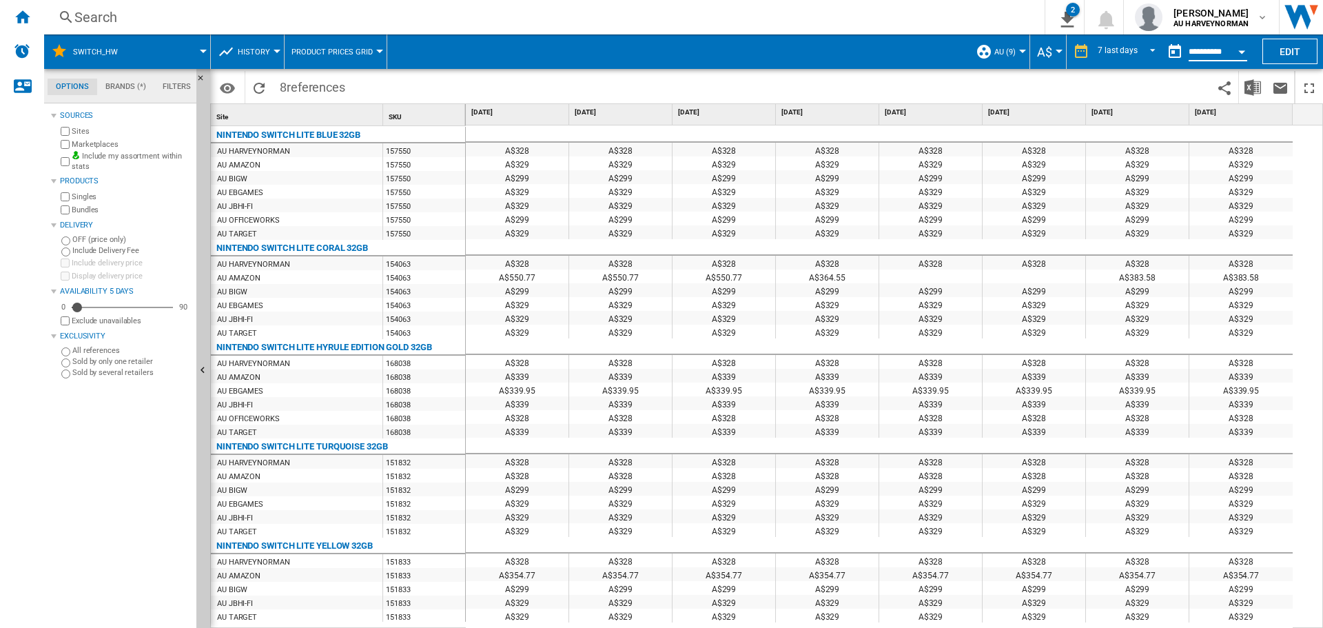
drag, startPoint x: 1205, startPoint y: 54, endPoint x: 1243, endPoint y: 63, distance: 38.1
click at [1205, 55] on input "**********" at bounding box center [1218, 54] width 59 height 12
click at [1237, 49] on button "Open calendar" at bounding box center [1241, 49] width 25 height 25
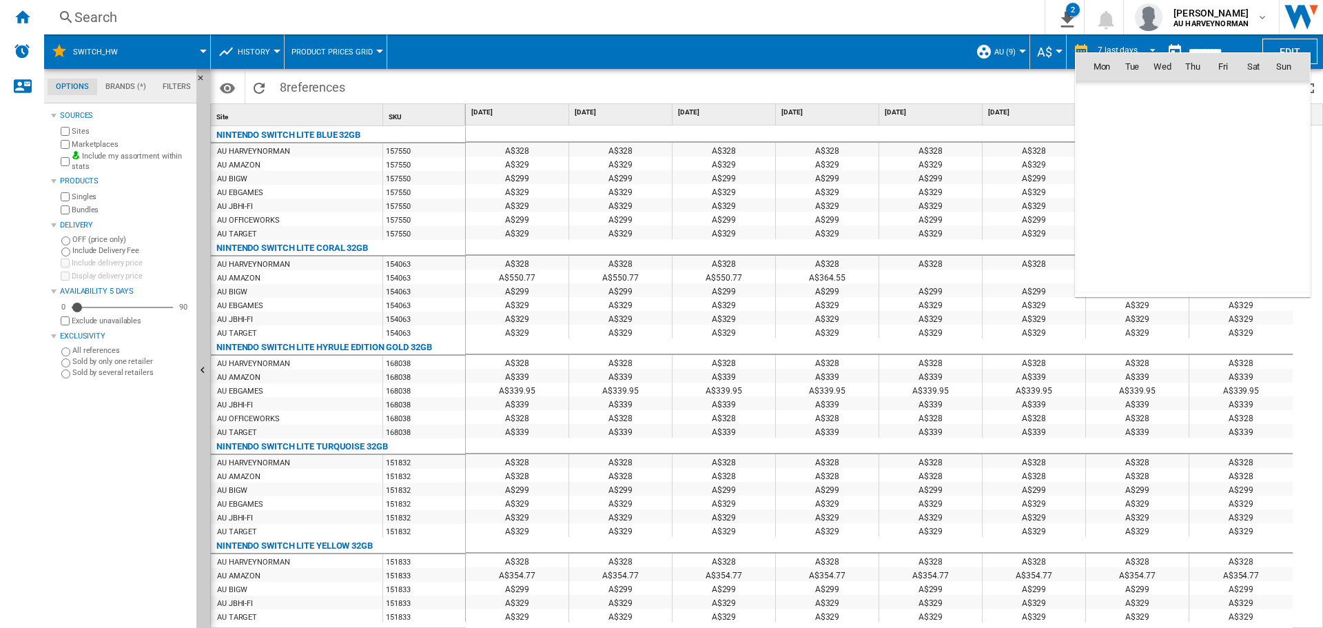
scroll to position [6574, 0]
click at [1101, 192] on span "18" at bounding box center [1102, 188] width 28 height 28
type input "**********"
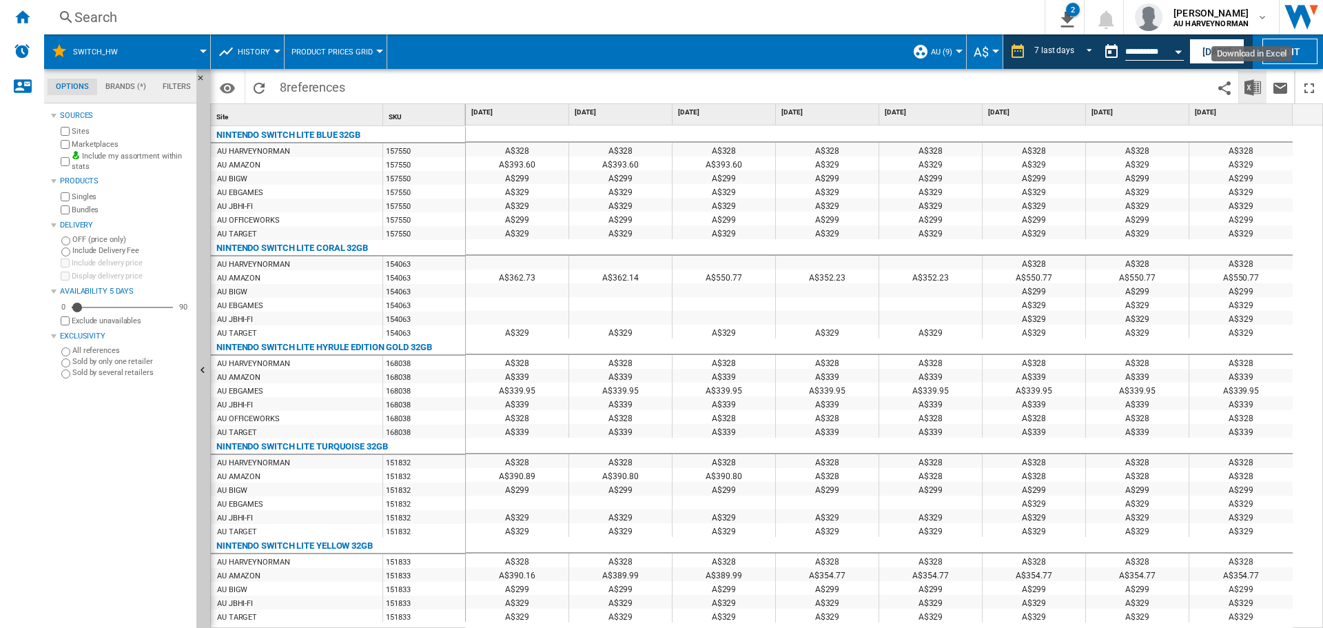
click at [1251, 86] on img "Download in Excel" at bounding box center [1253, 87] width 17 height 17
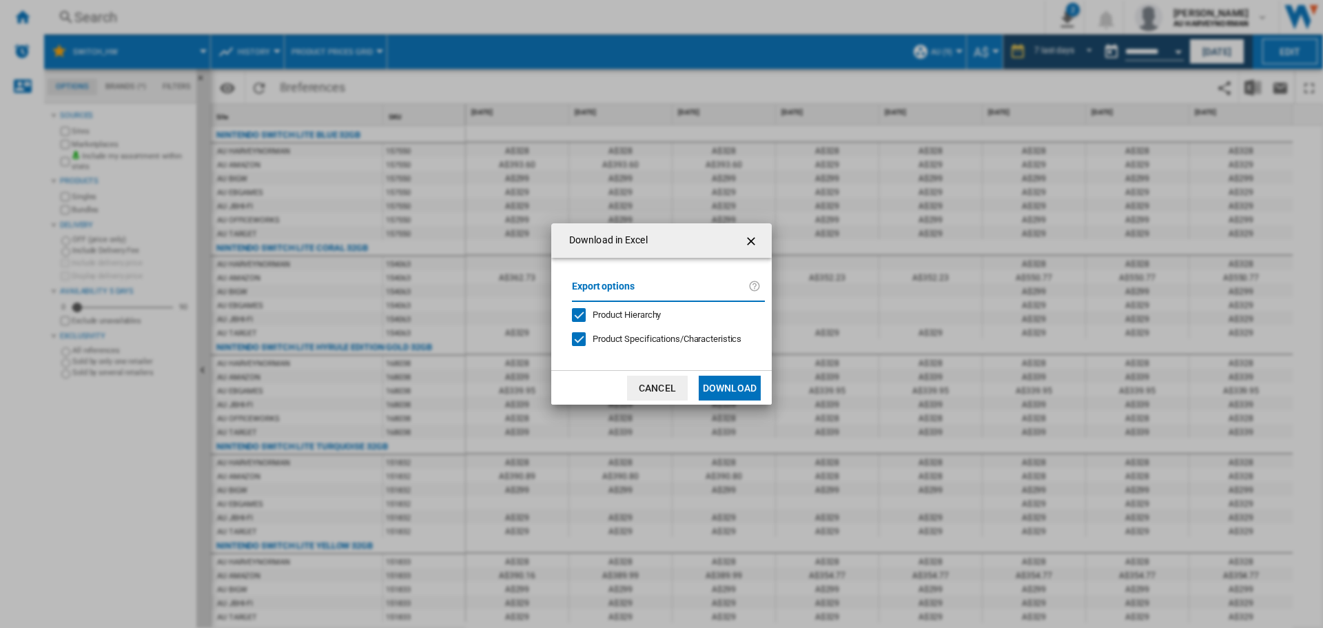
click at [740, 391] on button "Download" at bounding box center [730, 388] width 62 height 25
